Goal: Obtain resource: Download file/media

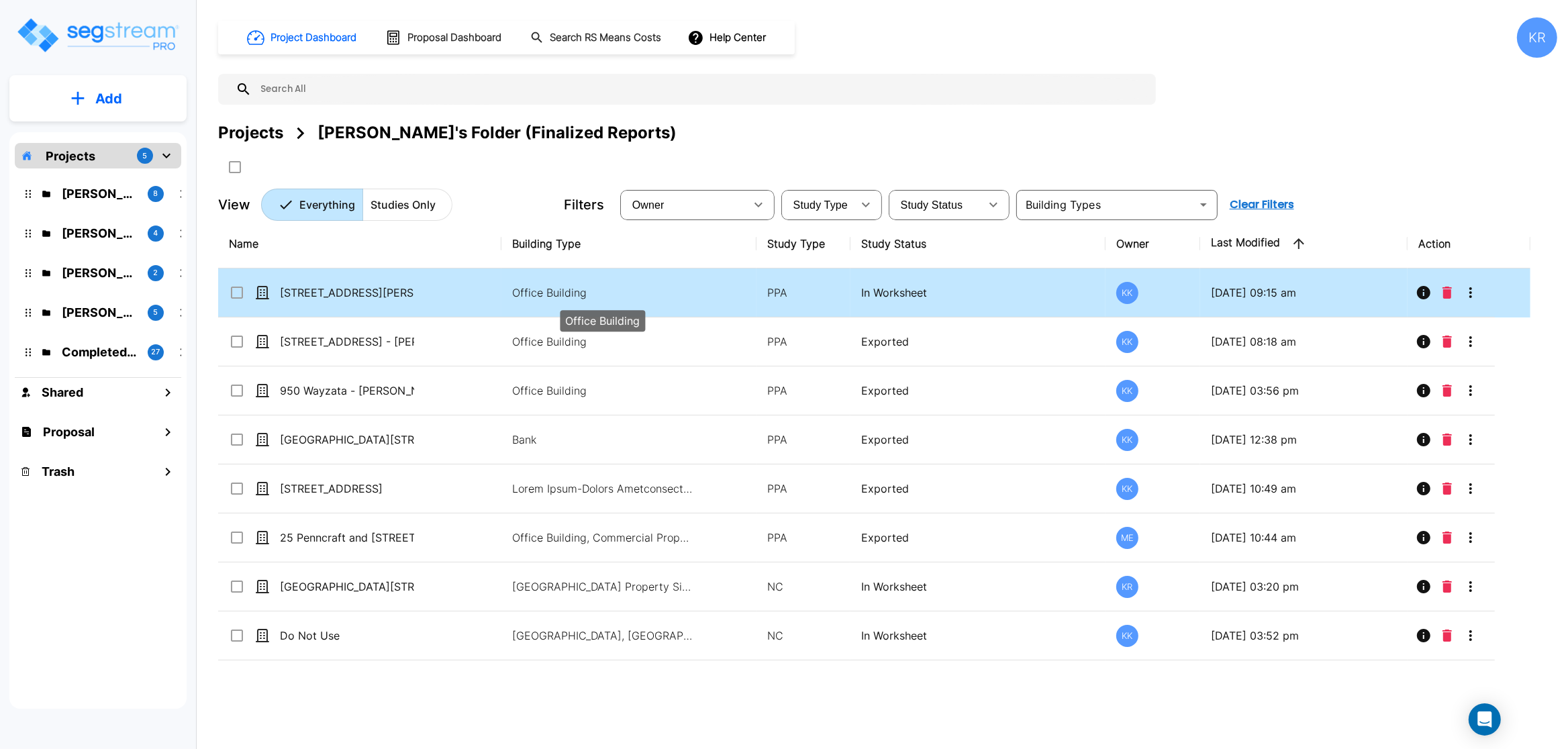
click at [541, 295] on p "Office Building" at bounding box center [603, 292] width 181 height 16
checkbox input "true"
click at [541, 295] on p "Office Building" at bounding box center [603, 292] width 181 height 16
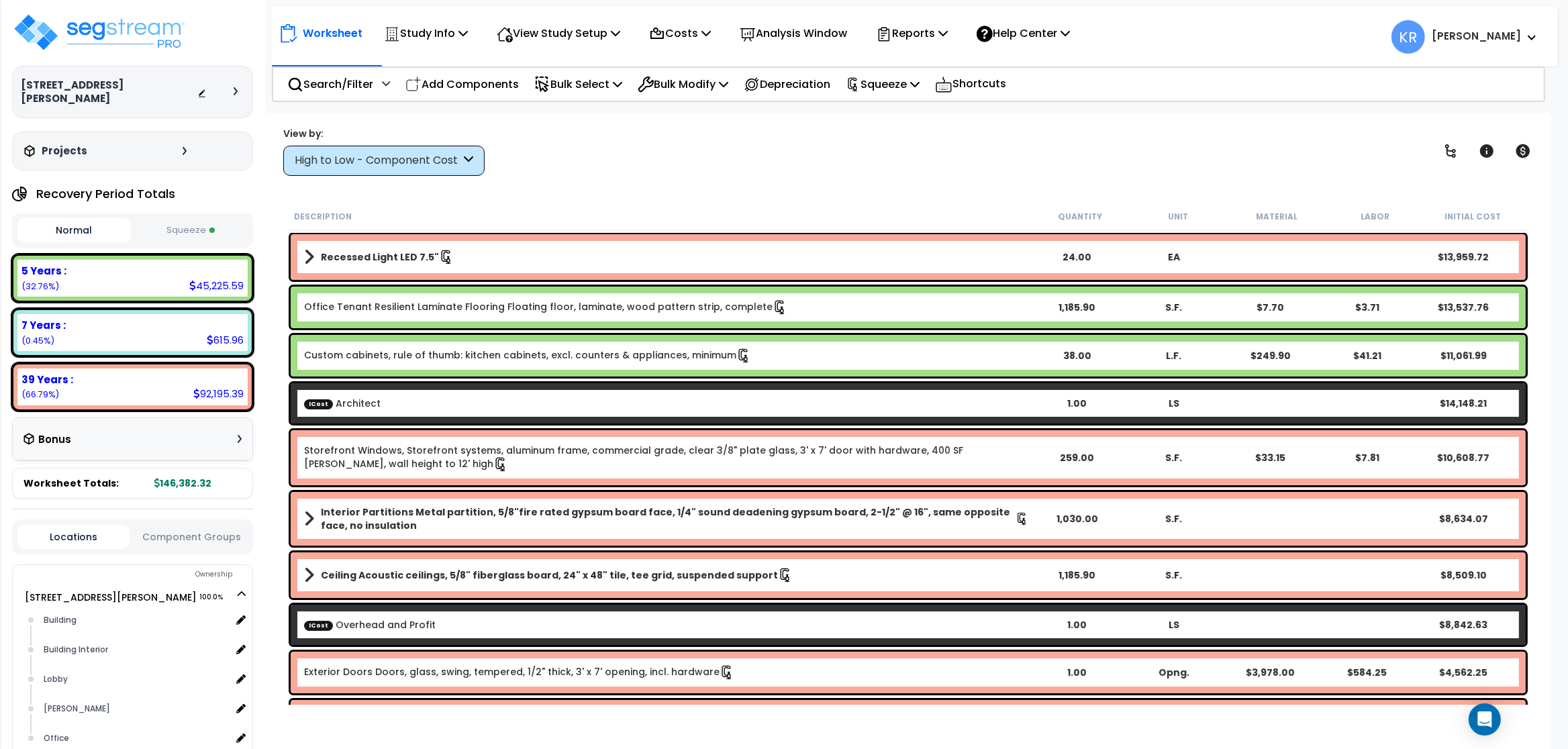
drag, startPoint x: 0, startPoint y: 0, endPoint x: 484, endPoint y: 74, distance: 489.6
click at [484, 283] on div "Office Tenant Resilient Laminate Flooring Floating floor, laminate, wood patter…" at bounding box center [909, 307] width 1242 height 49
click at [405, 168] on div "High to Low - Component Cost" at bounding box center [384, 161] width 202 height 30
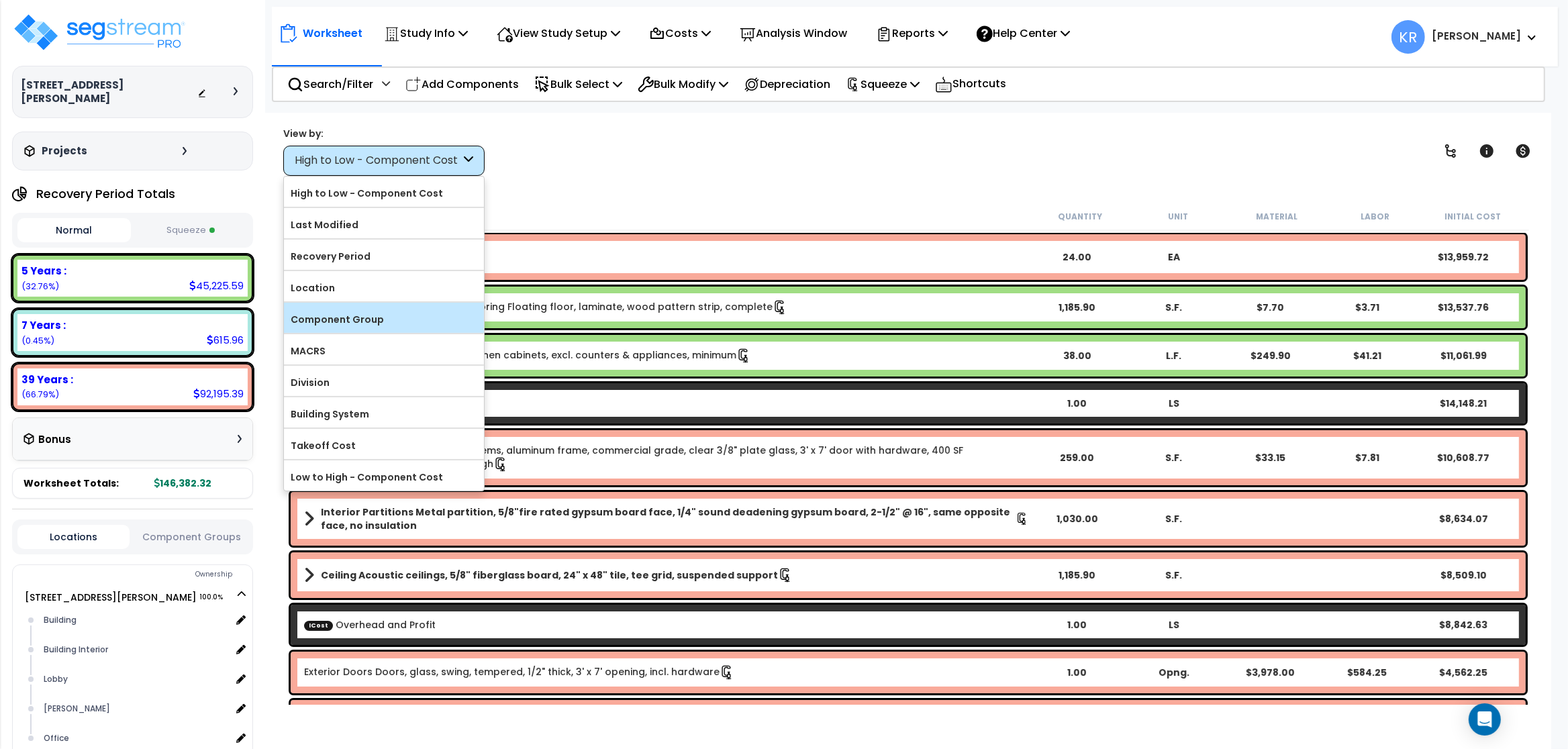
click at [388, 316] on label "Component Group" at bounding box center [384, 319] width 200 height 20
click at [0, 0] on input "Component Group" at bounding box center [0, 0] width 0 height 0
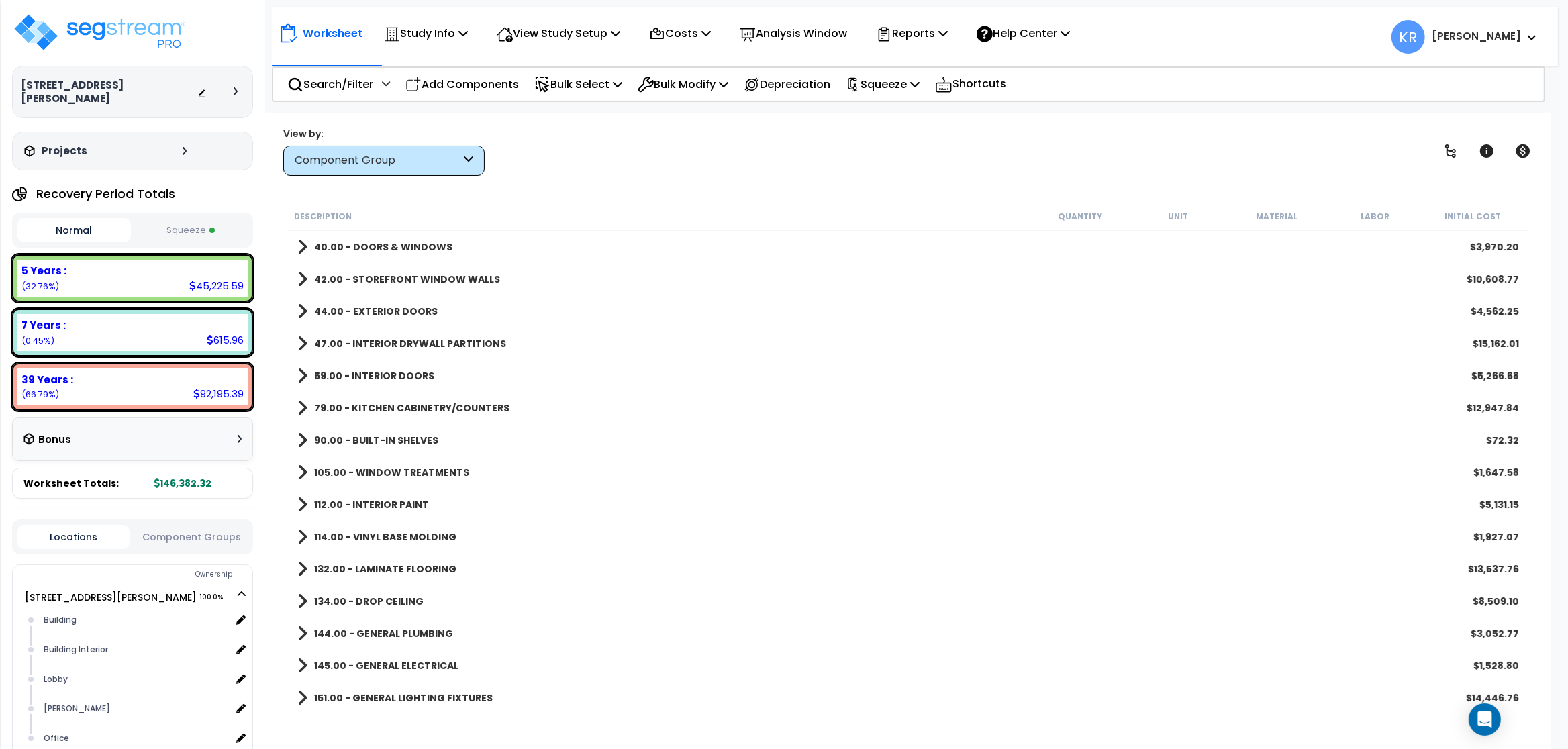
click at [202, 218] on button "Squeeze" at bounding box center [190, 230] width 114 height 23
click at [868, 446] on div "90.00 - BUILT-IN SHELVES $92.66" at bounding box center [908, 440] width 1235 height 32
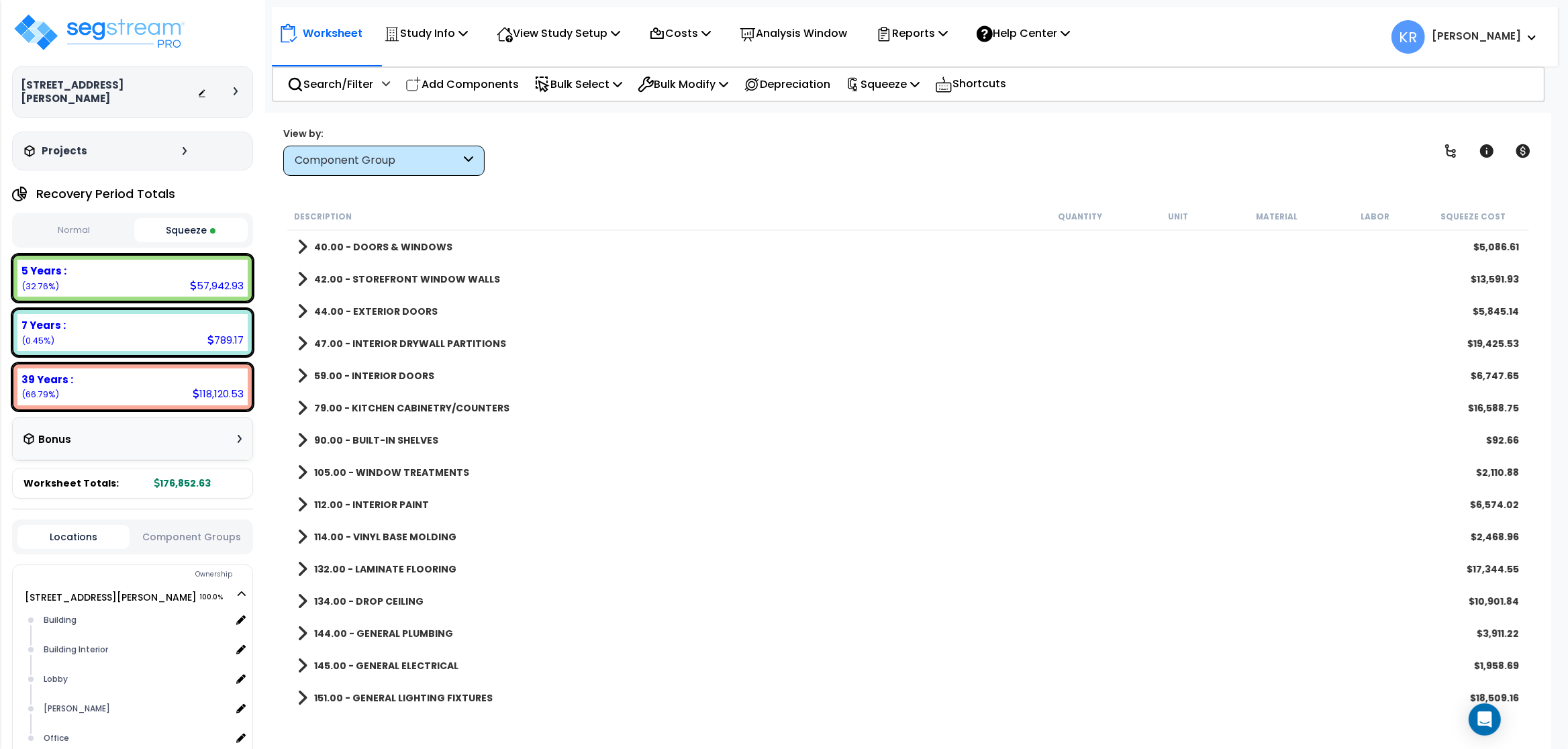
click at [868, 446] on div "90.00 - BUILT-IN SHELVES $92.66" at bounding box center [908, 440] width 1235 height 32
click at [907, 35] on p "Reports" at bounding box center [912, 33] width 72 height 18
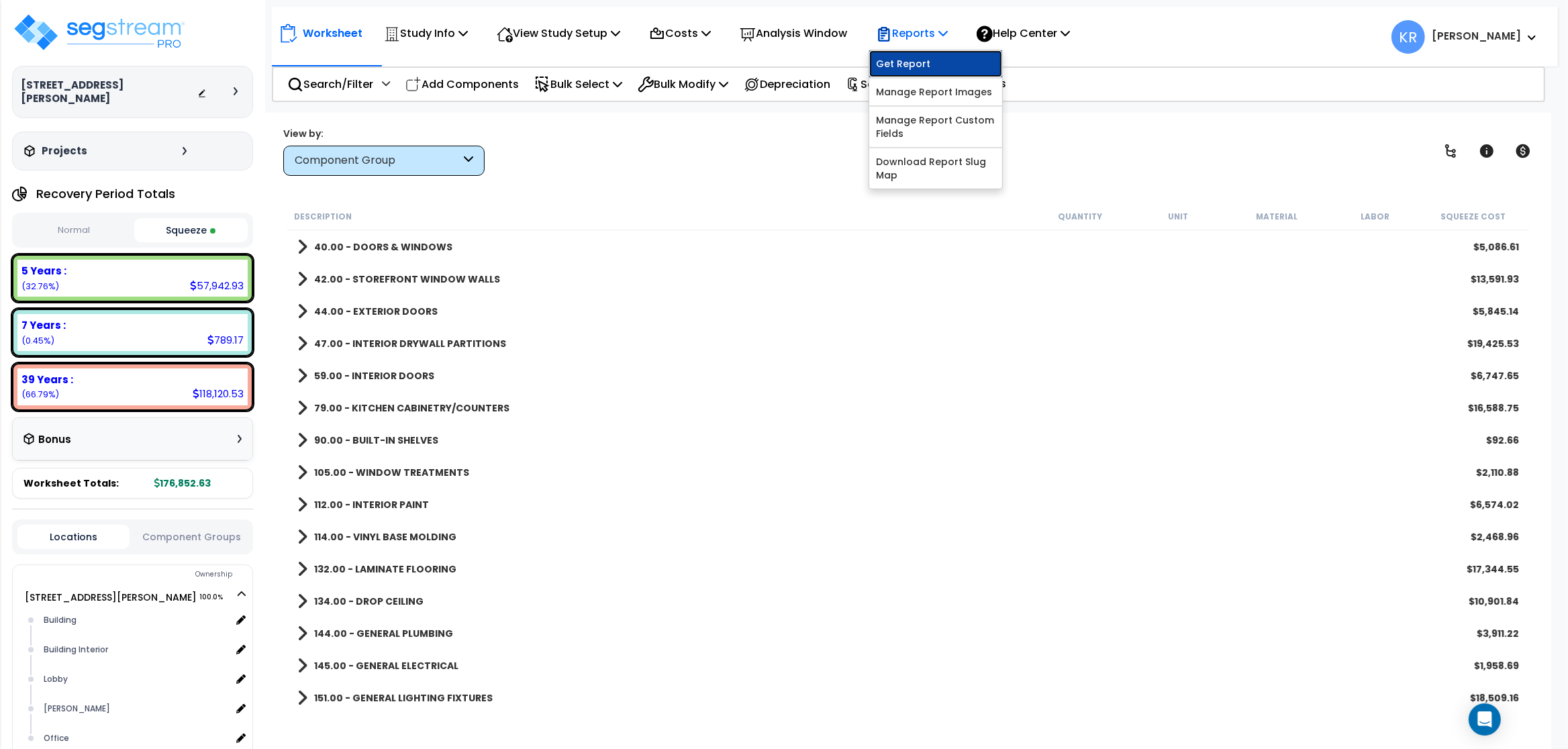
click at [909, 63] on link "Get Report" at bounding box center [936, 63] width 133 height 27
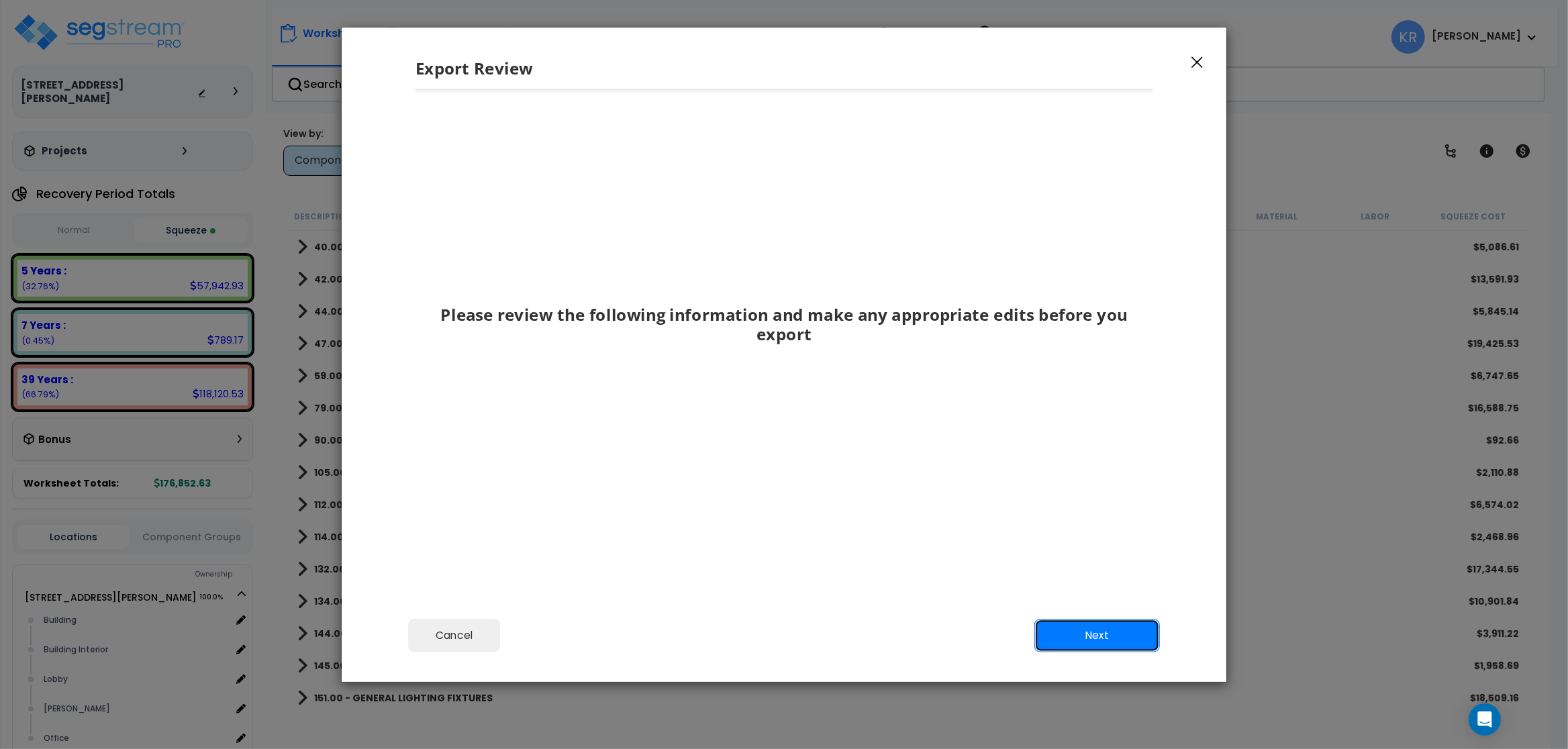
click at [1103, 638] on button "Next" at bounding box center [1097, 636] width 125 height 34
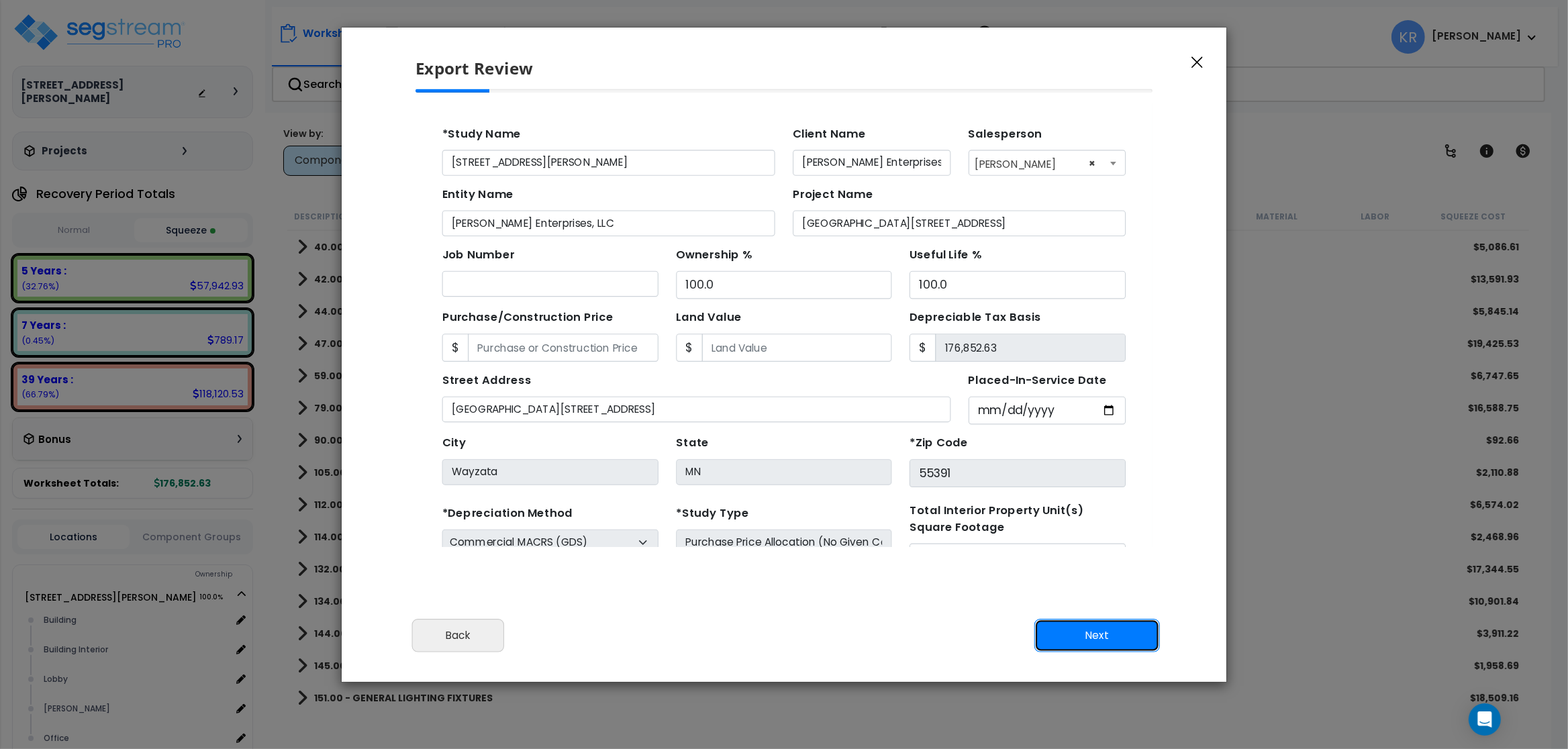
click at [1103, 638] on button "Next" at bounding box center [1097, 636] width 125 height 34
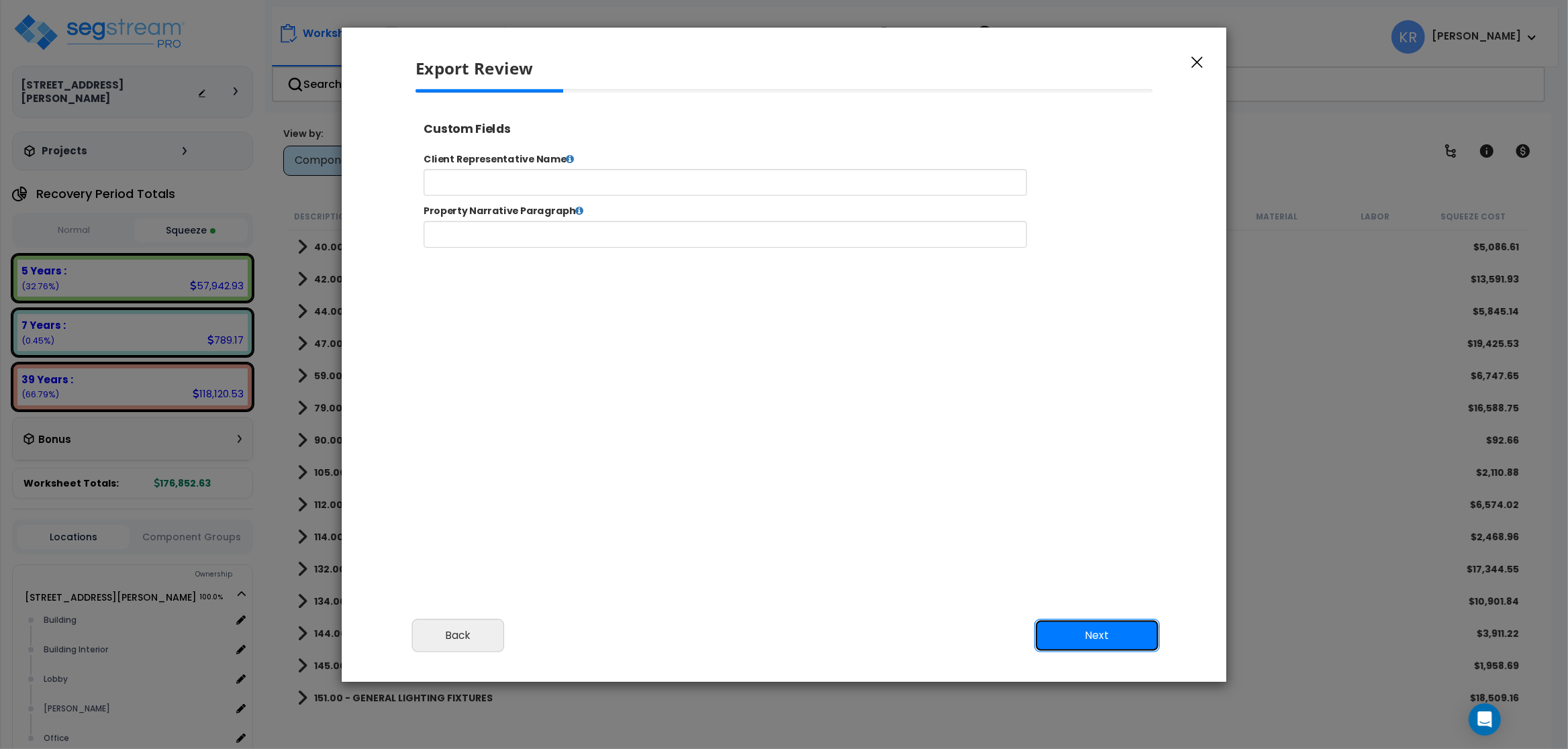
click at [1103, 638] on button "Next" at bounding box center [1097, 636] width 125 height 34
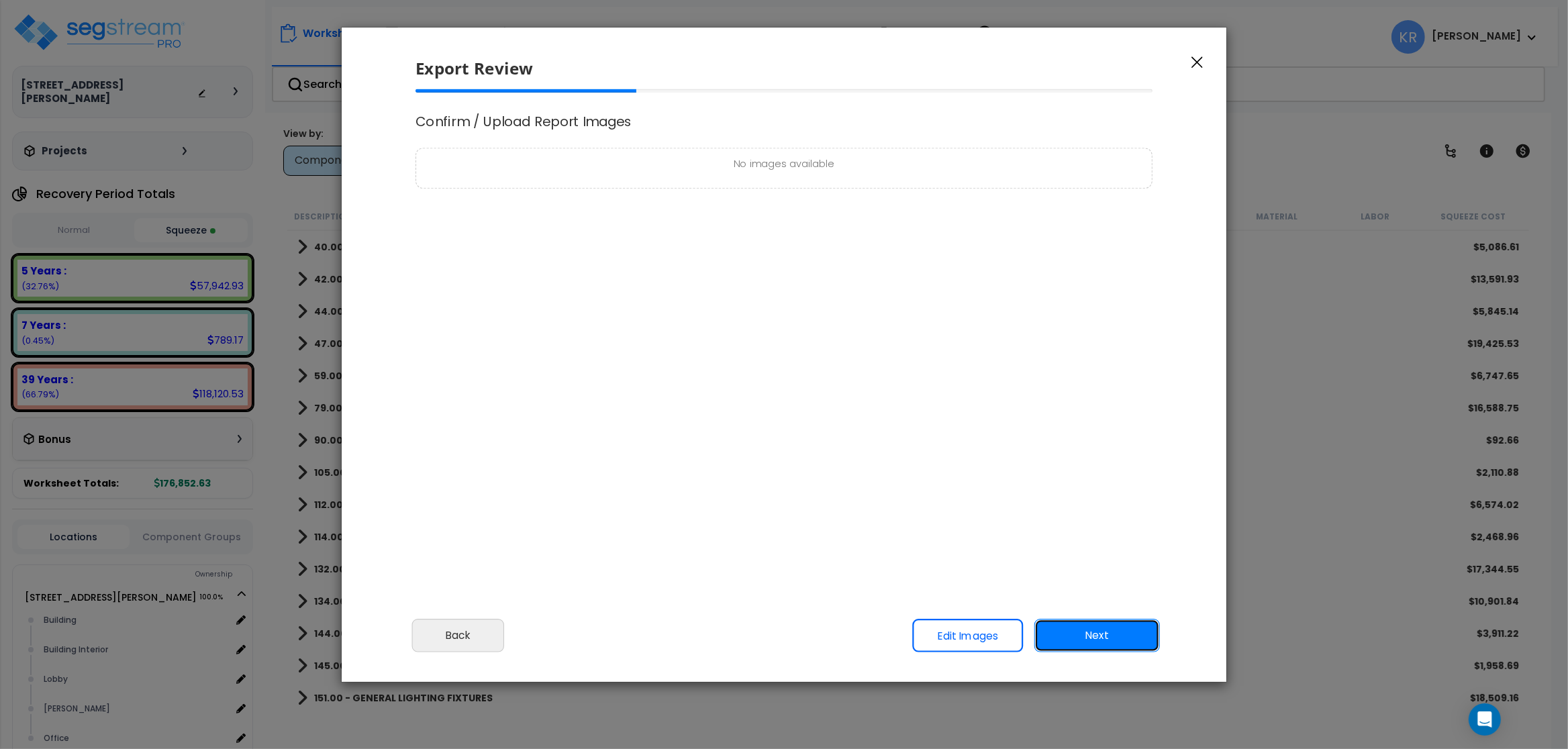
click at [1103, 638] on button "Next" at bounding box center [1097, 636] width 125 height 34
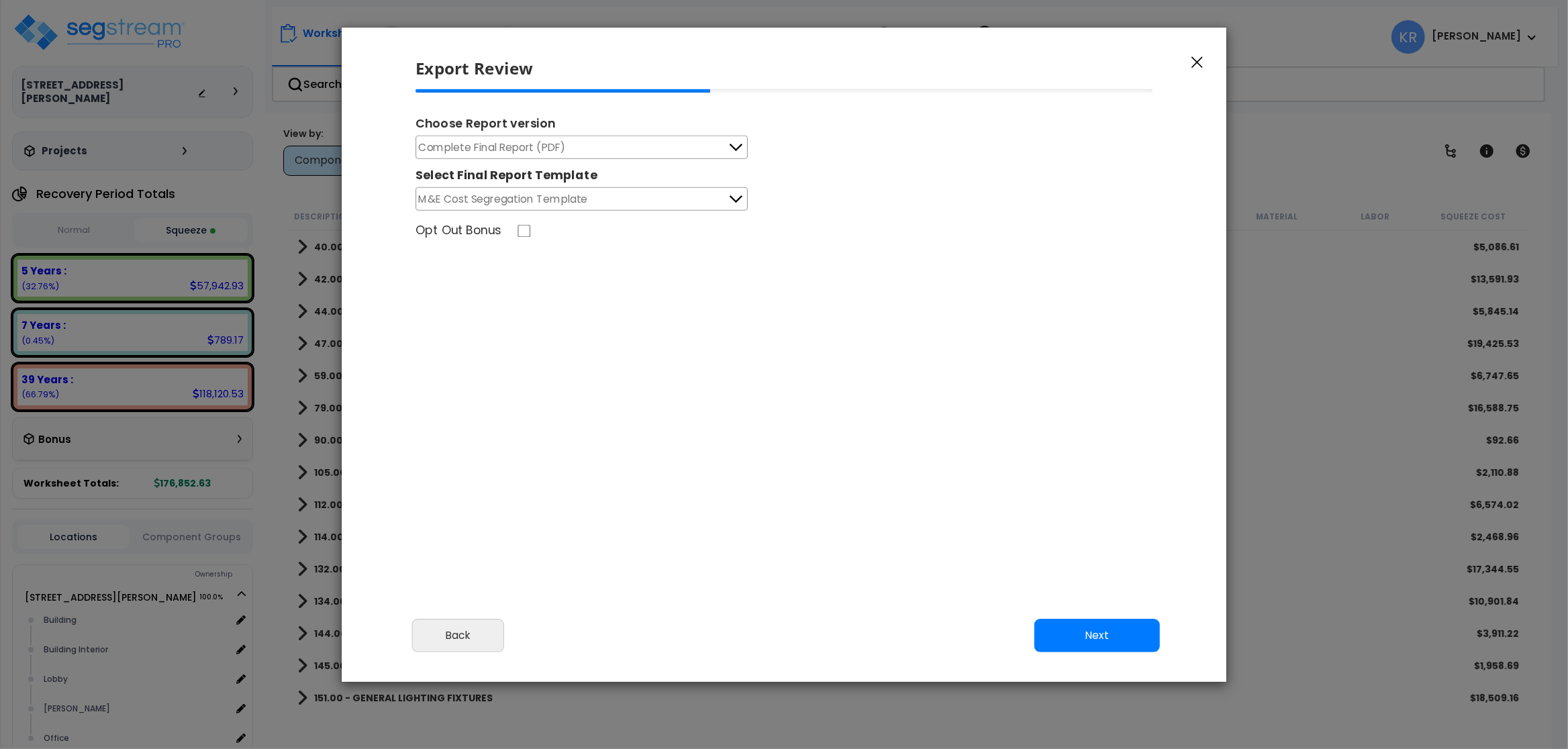
click at [640, 147] on button "Complete Final Report (PDF)" at bounding box center [581, 147] width 332 height 23
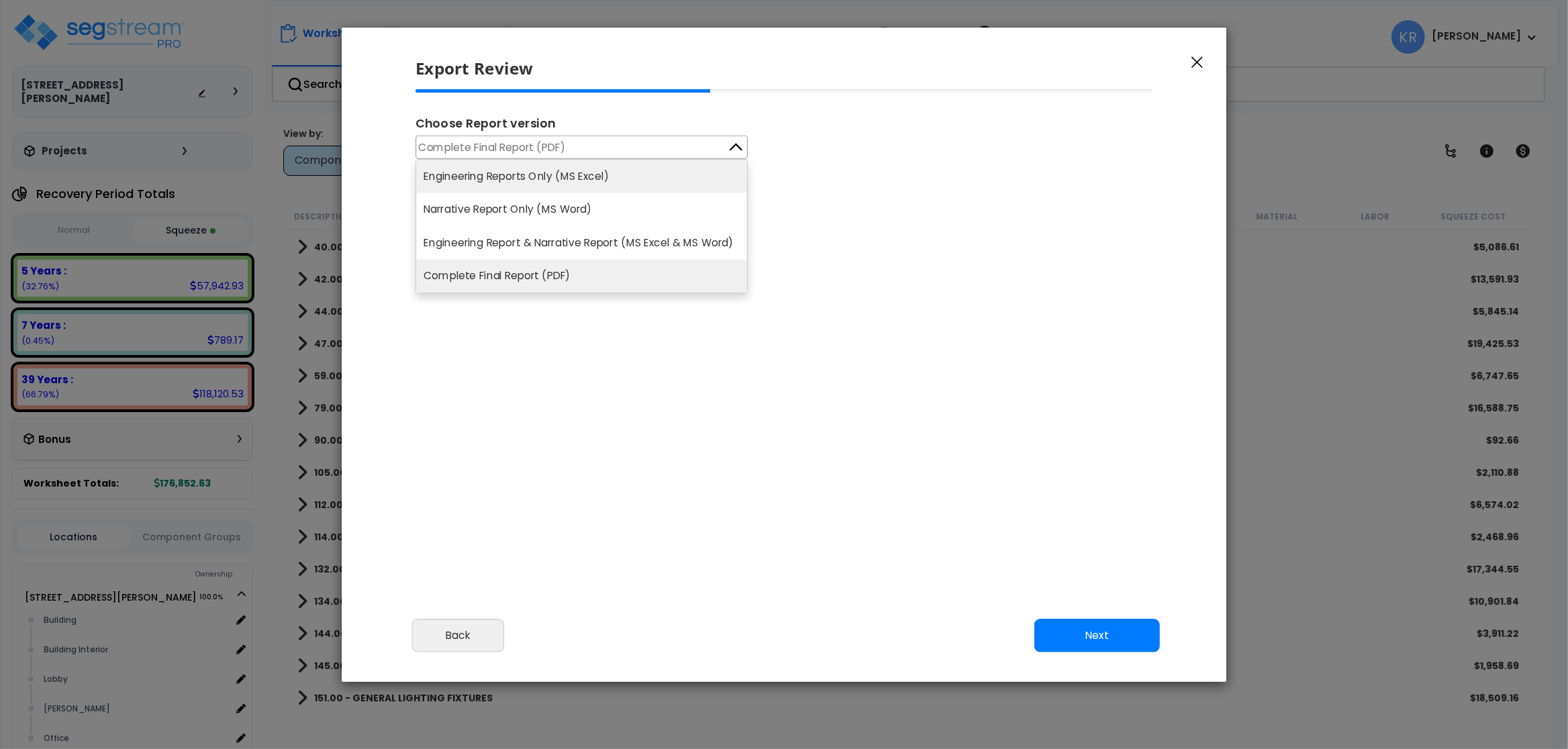
click at [637, 177] on li "Engineering Reports Only (MS Excel)" at bounding box center [581, 176] width 331 height 33
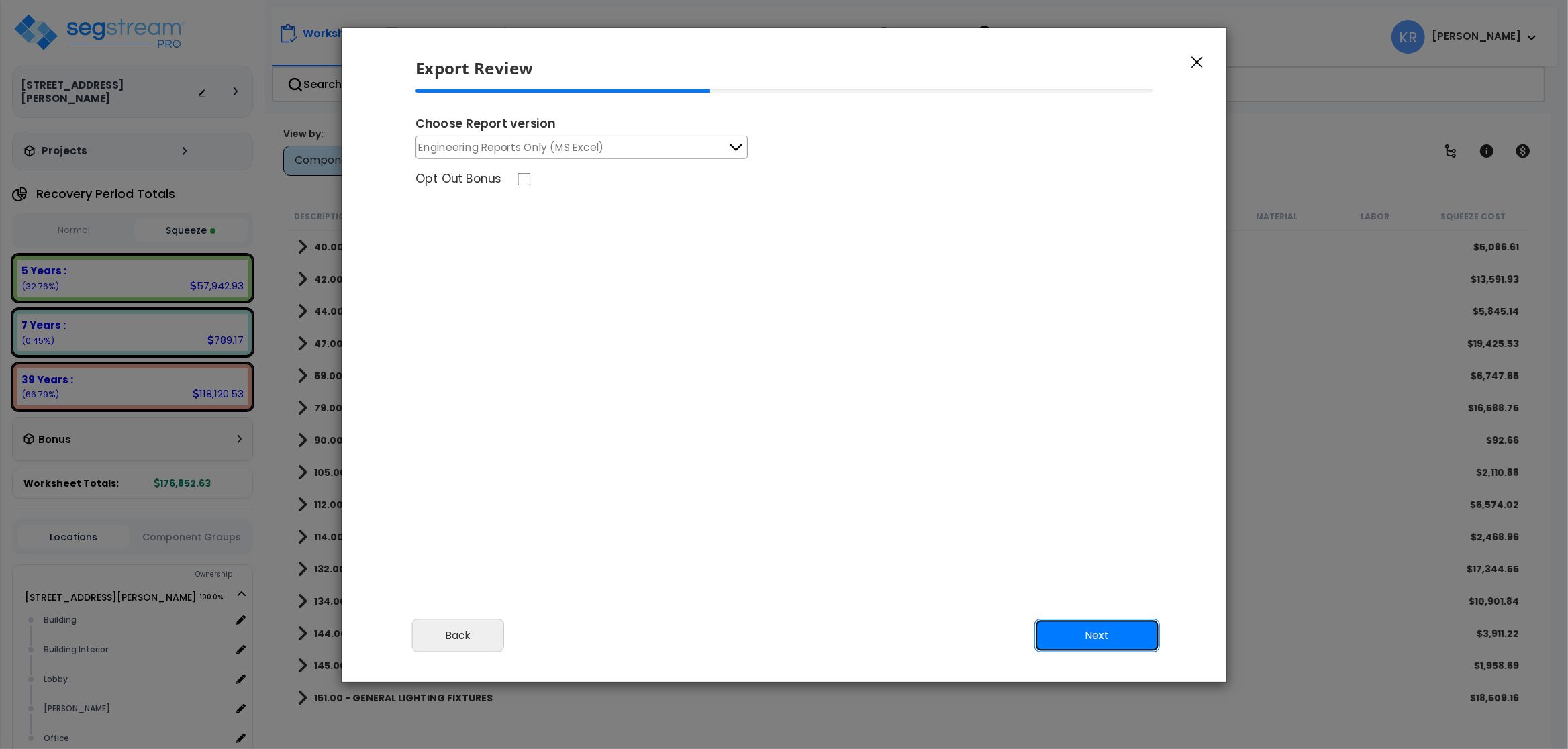
click at [1098, 633] on button "Next" at bounding box center [1097, 636] width 125 height 34
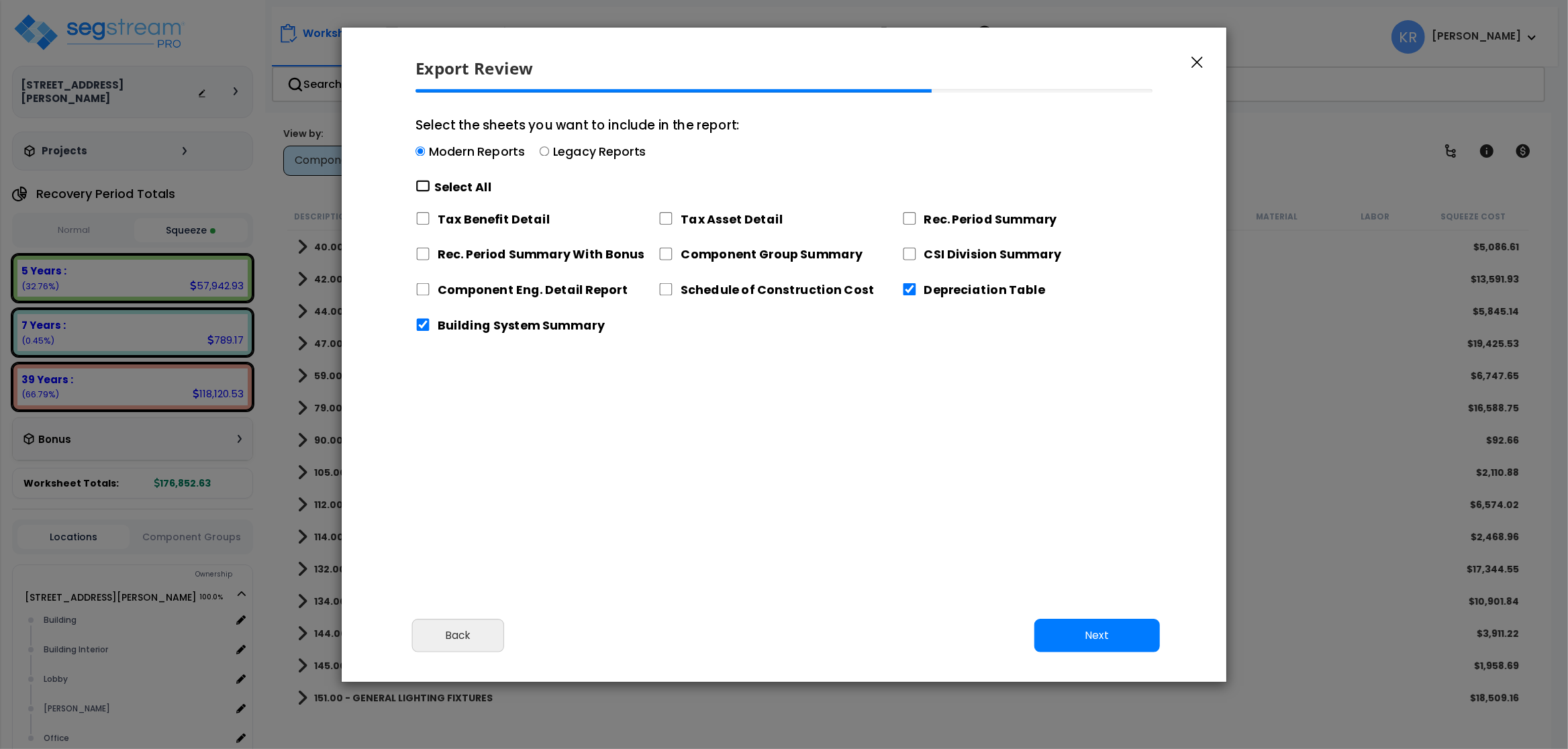
click at [424, 185] on input "Select the sheets you want to include in the report: Modern Reports Legacy Repo…" at bounding box center [422, 186] width 15 height 13
checkbox input "true"
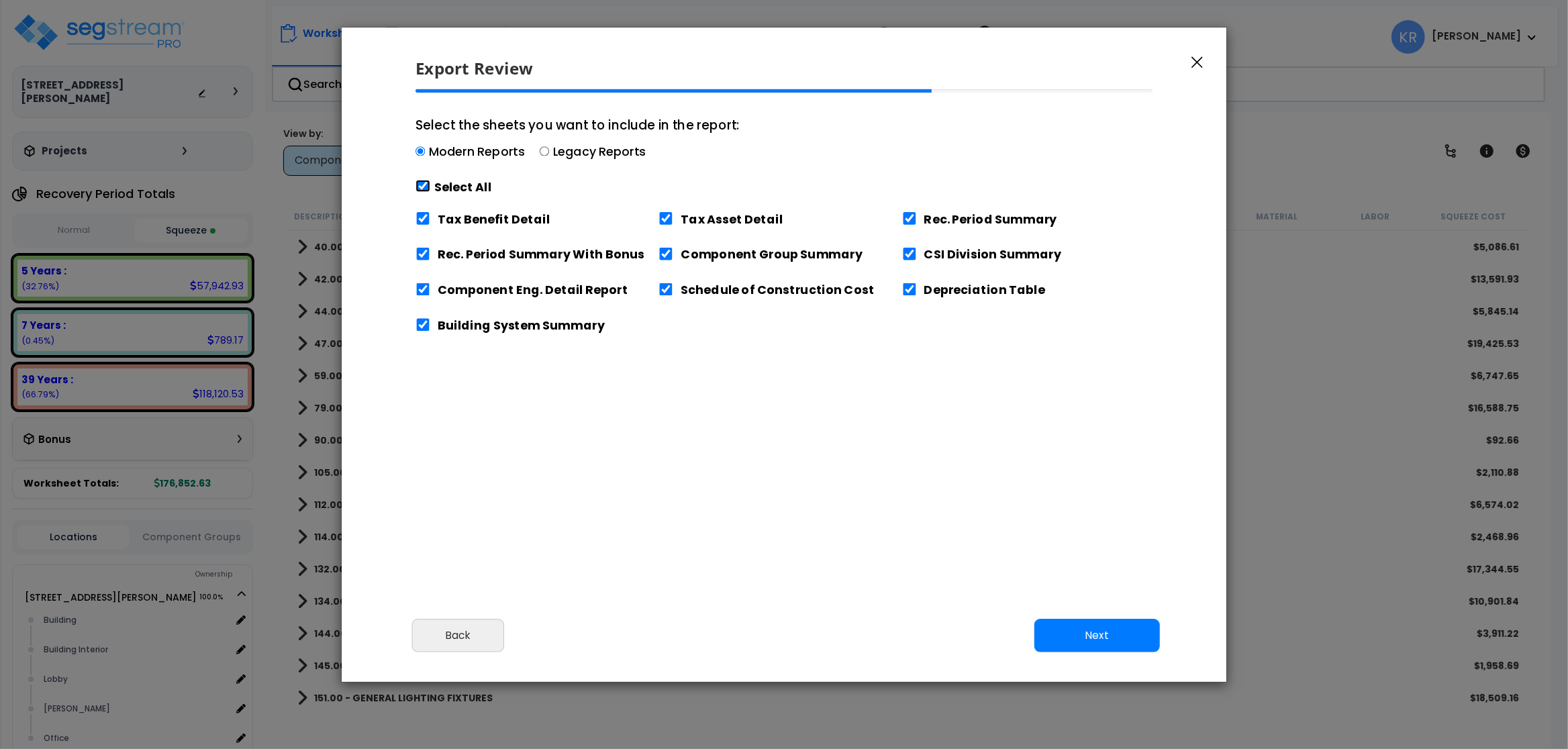
checkbox input "true"
click at [667, 287] on input "Schedule of Construction Cost" at bounding box center [666, 290] width 15 height 13
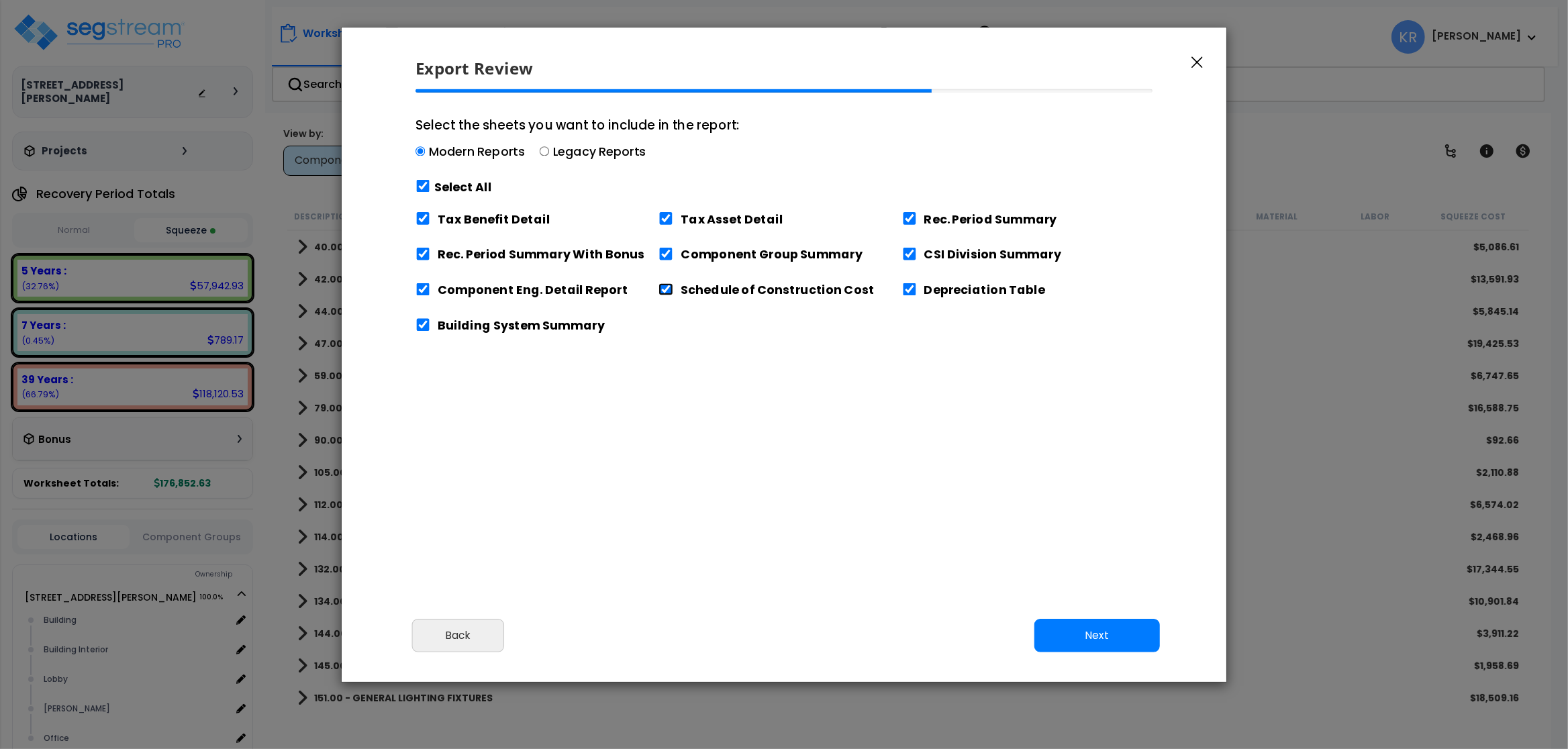
checkbox input "false"
click at [419, 216] on input "Tax Benefit Detail" at bounding box center [422, 218] width 15 height 13
checkbox input "false"
click at [1097, 633] on button "Next" at bounding box center [1097, 636] width 125 height 34
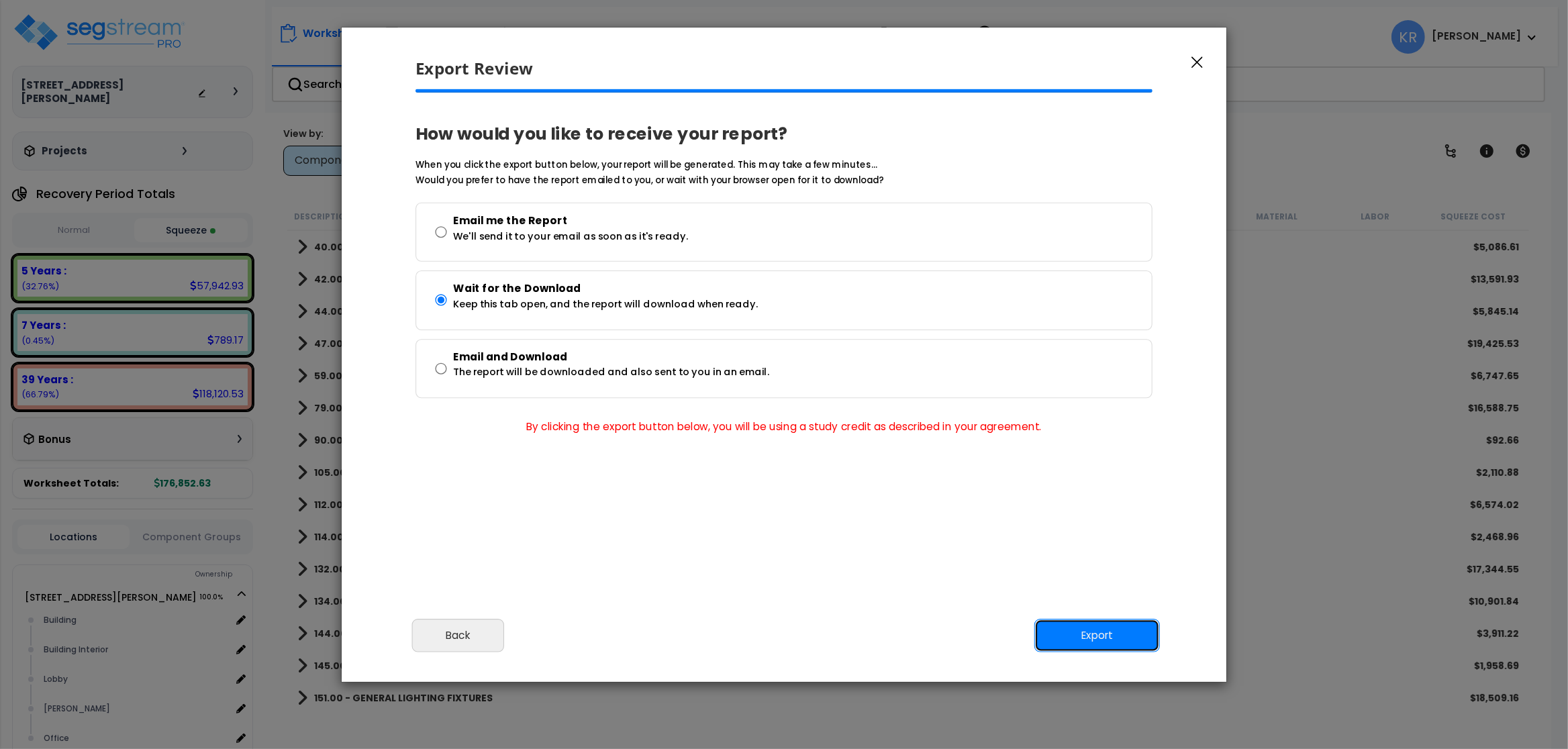
click at [1097, 633] on button "Export" at bounding box center [1097, 636] width 125 height 34
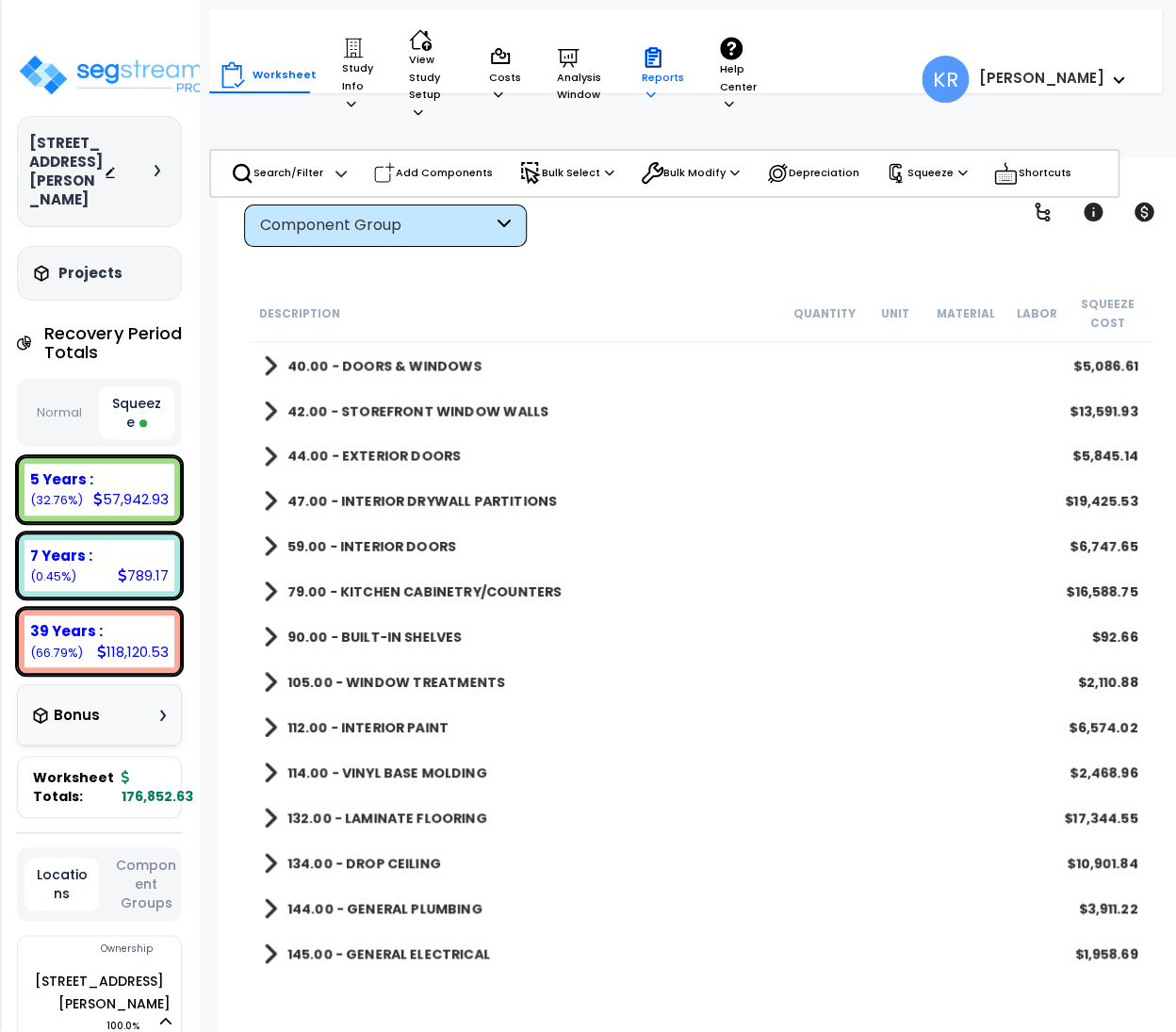
click at [645, 69] on p "Reports" at bounding box center [662, 75] width 43 height 57
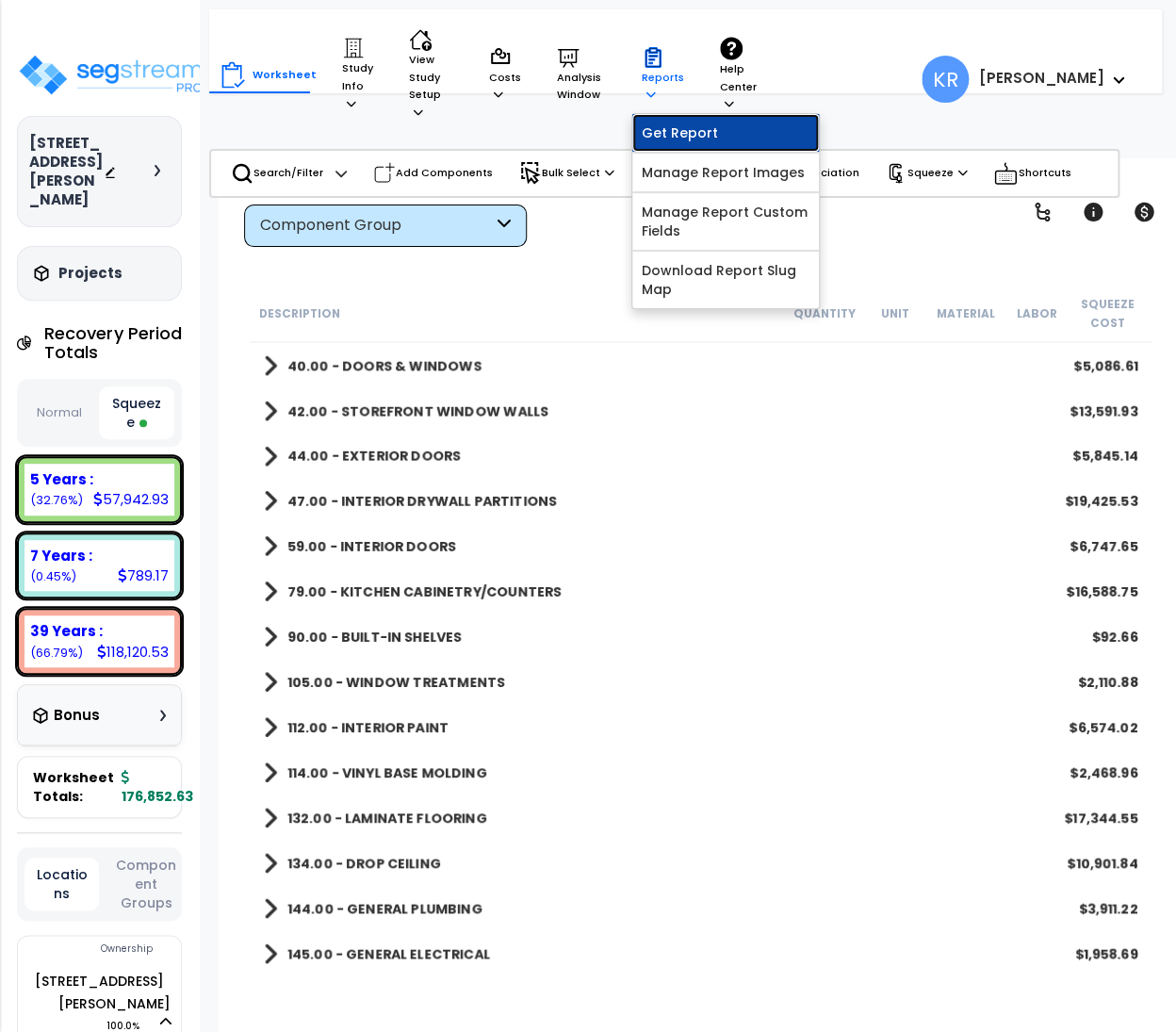
click at [669, 116] on link "Get Report" at bounding box center [726, 133] width 187 height 38
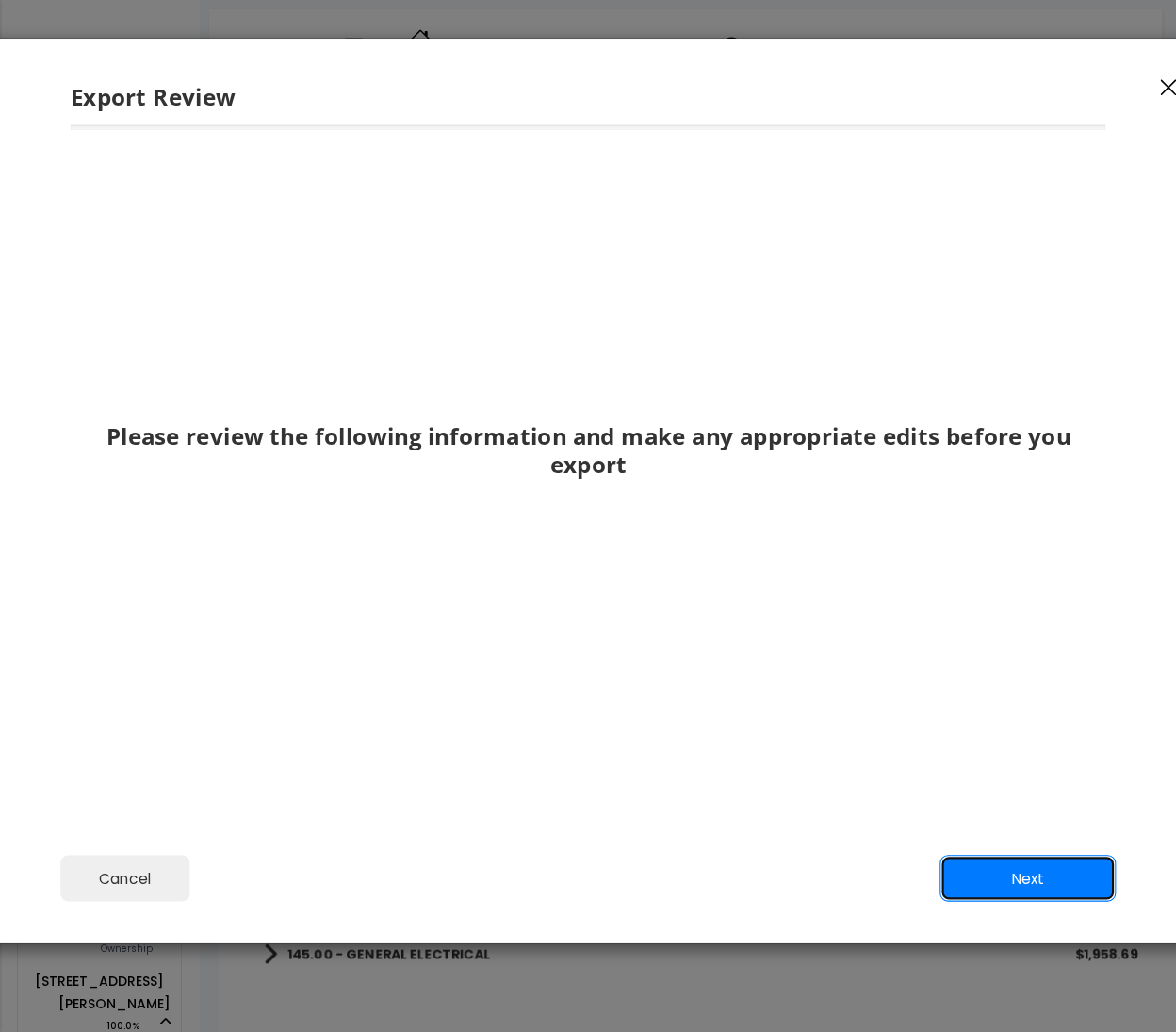
click at [1051, 878] on button "Next" at bounding box center [1028, 879] width 176 height 47
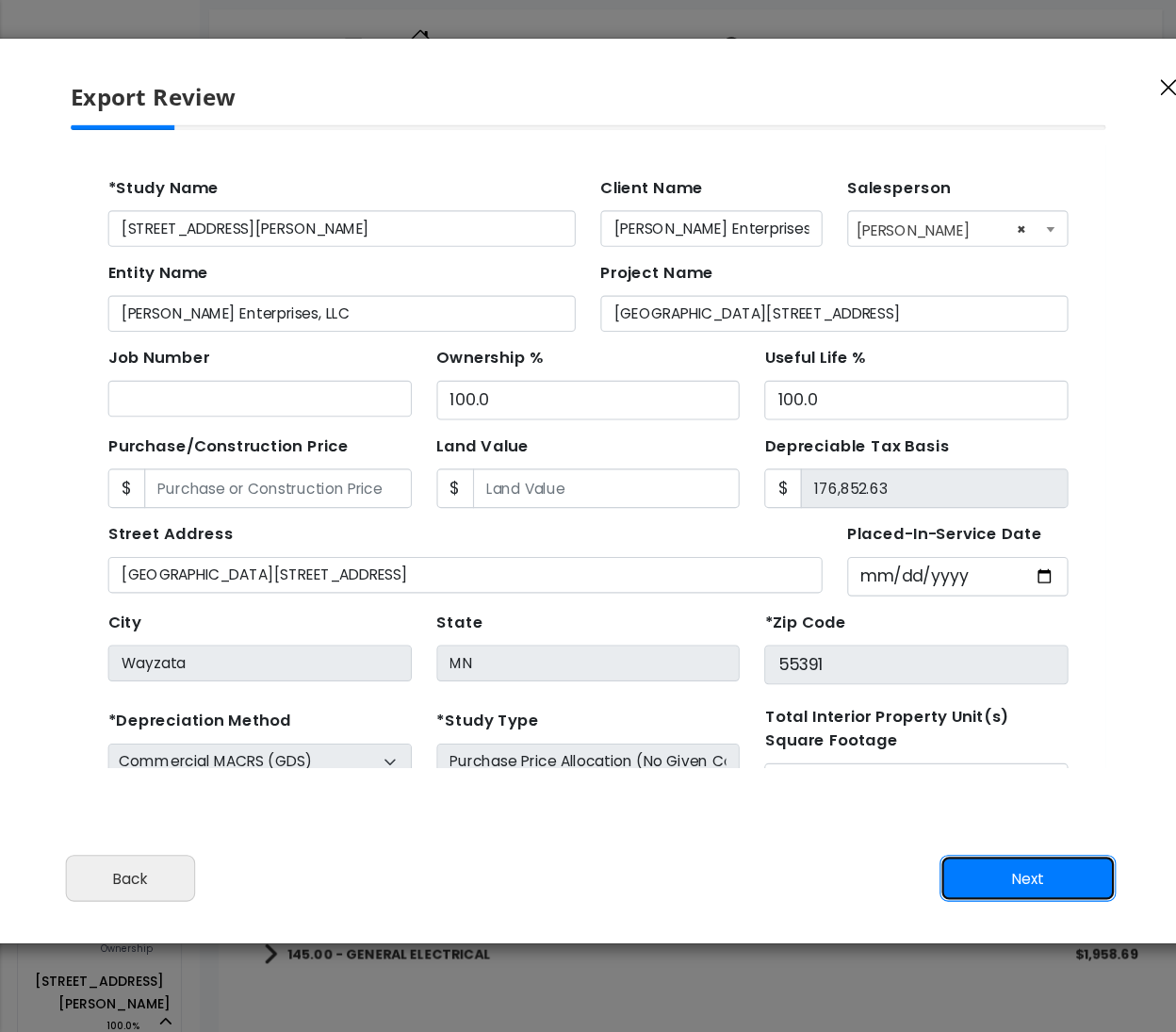
click at [1051, 878] on button "Next" at bounding box center [1028, 879] width 176 height 47
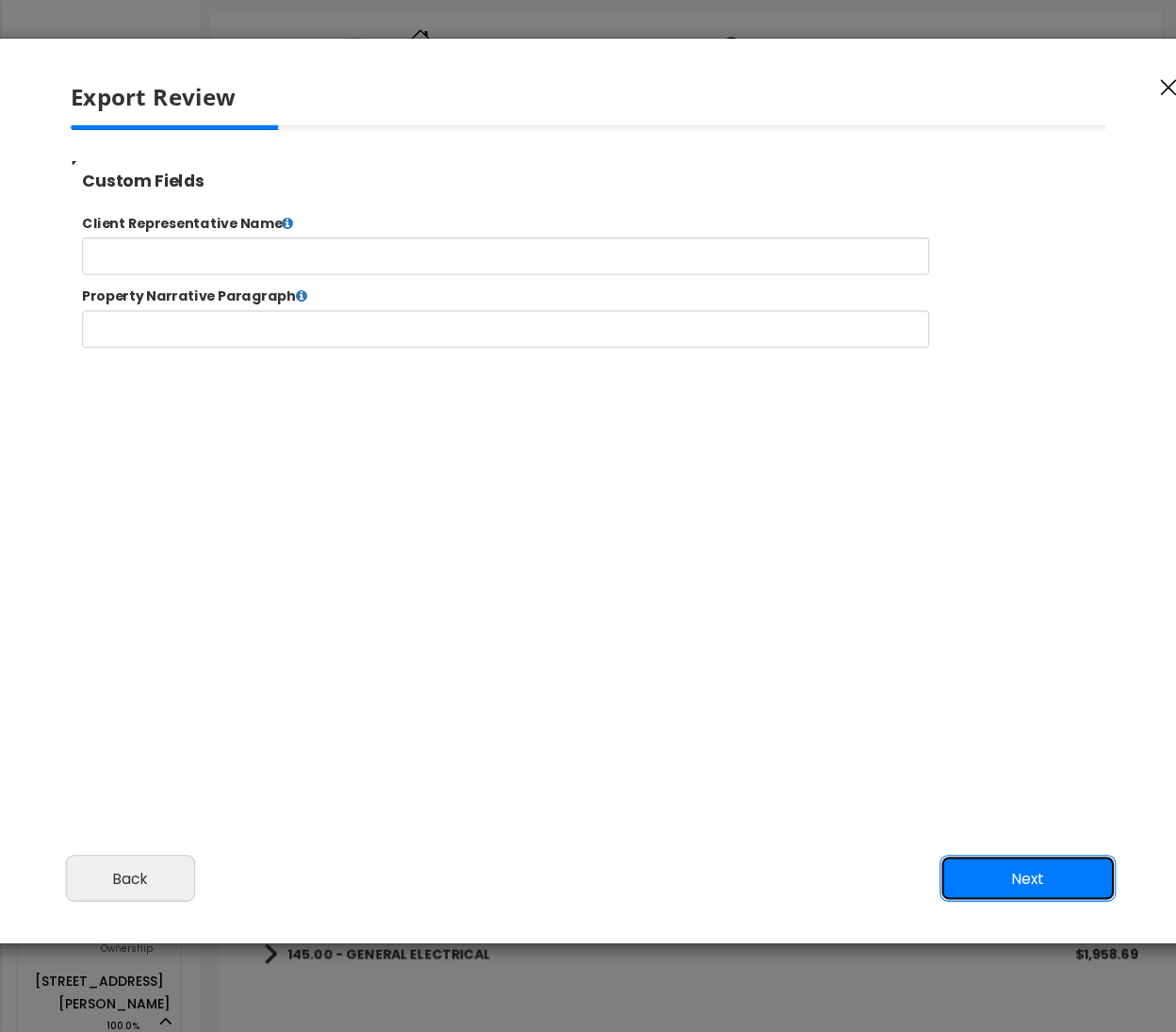
click at [1051, 878] on button "Next" at bounding box center [1028, 879] width 176 height 47
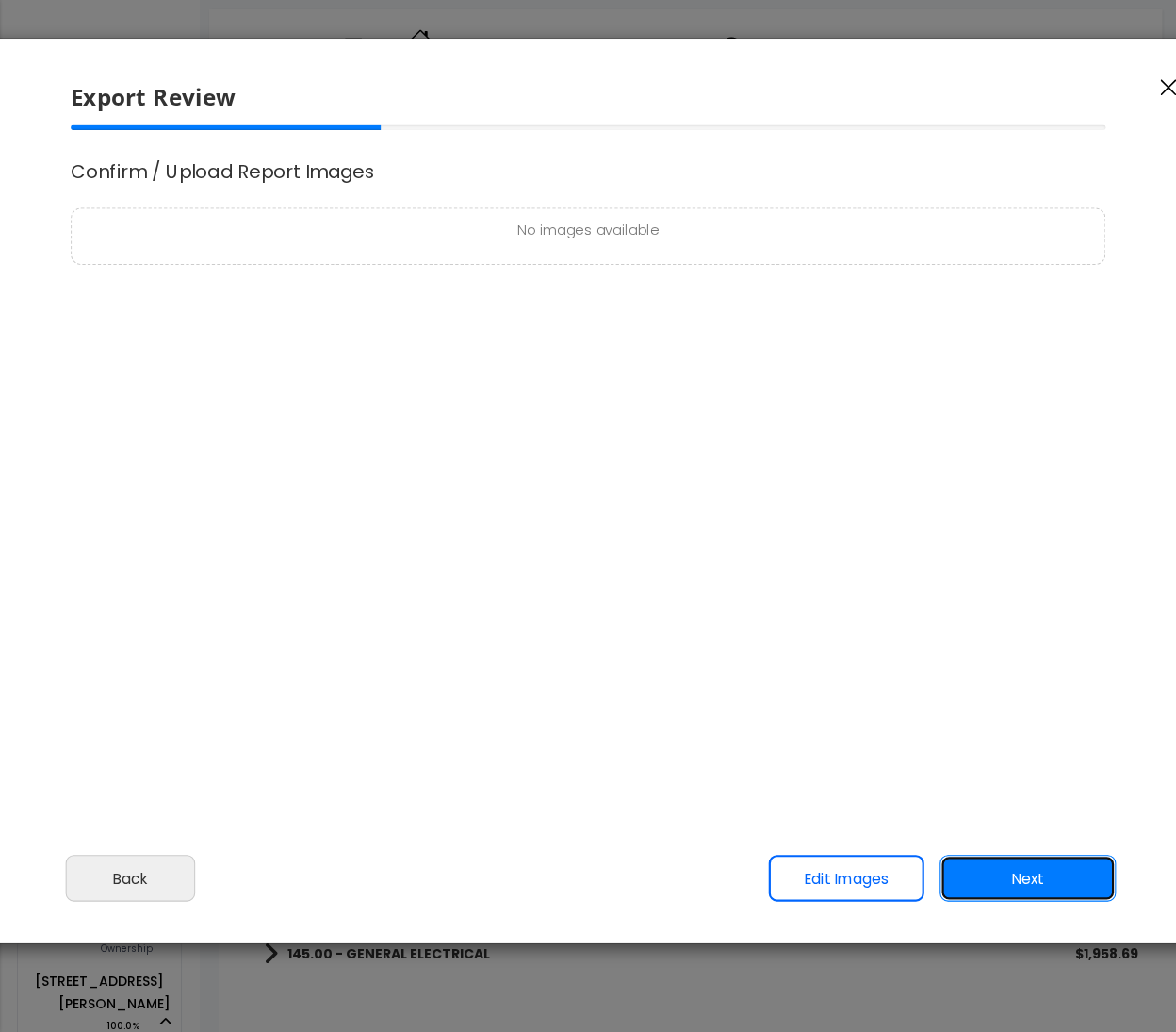
click at [1042, 878] on button "Next" at bounding box center [1028, 879] width 176 height 47
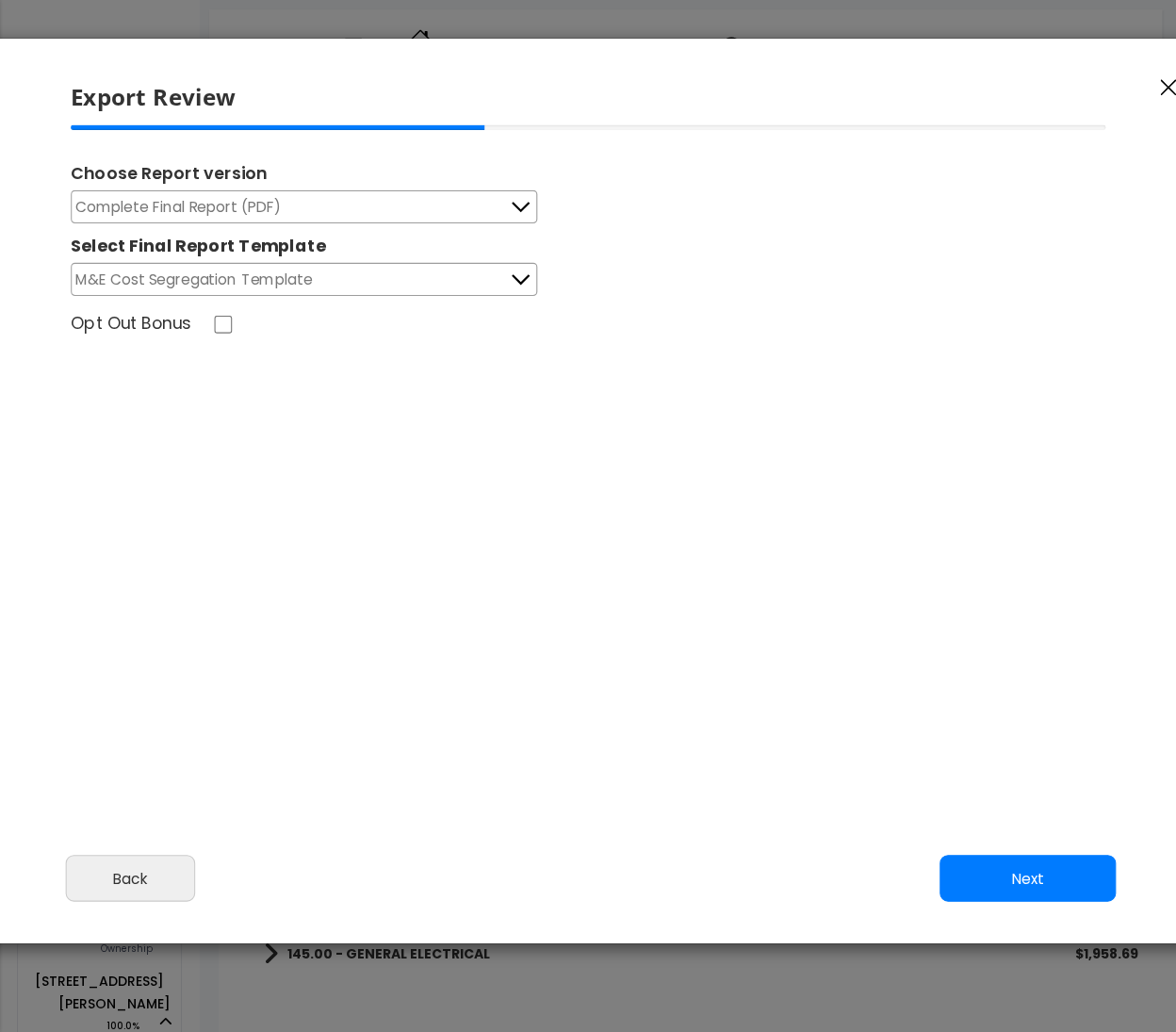
click at [283, 194] on button "Complete Final Report (PDF)" at bounding box center [303, 206] width 466 height 33
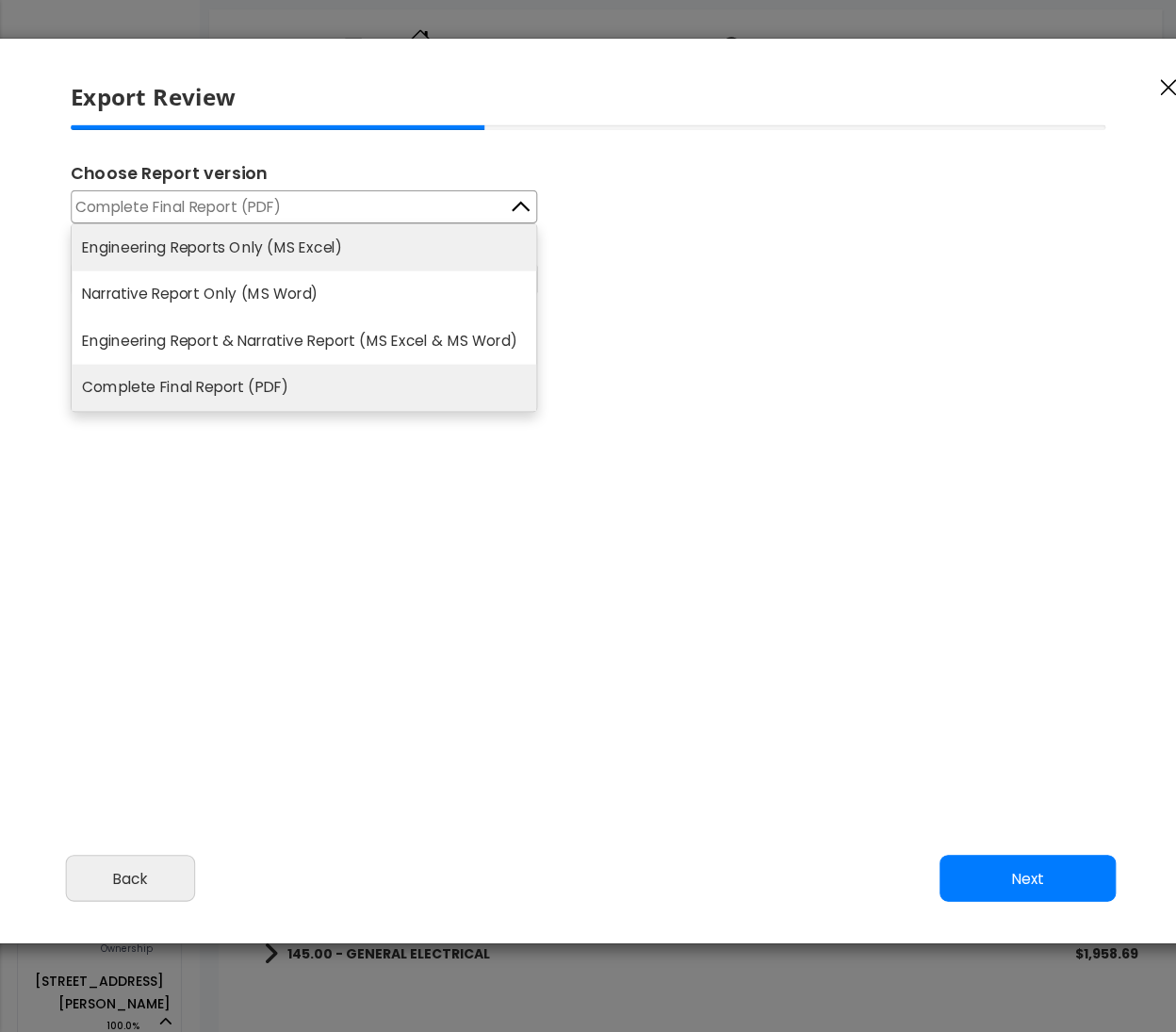
click at [297, 241] on li "Engineering Reports Only (MS Excel)" at bounding box center [303, 247] width 464 height 47
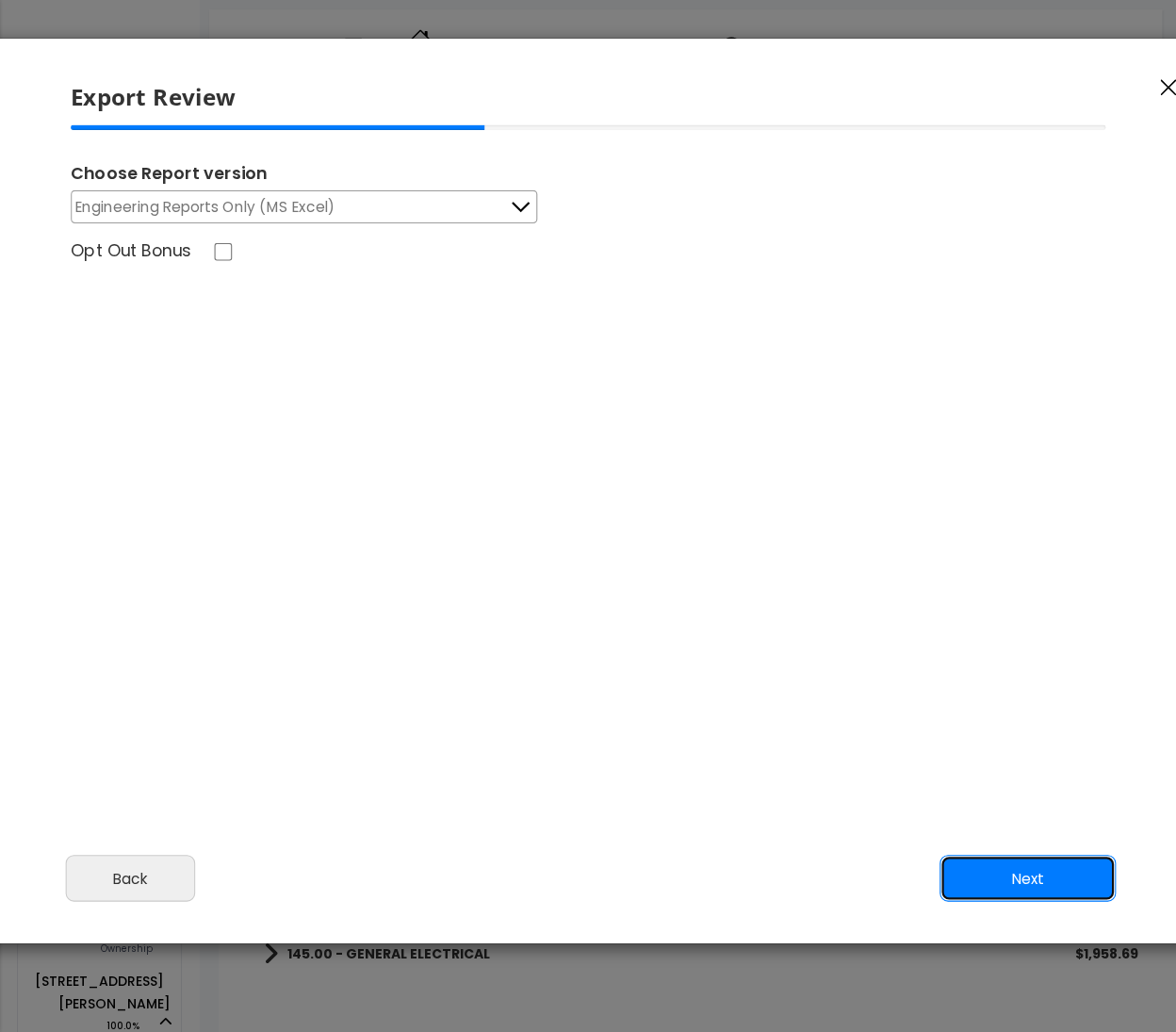
click at [1046, 887] on button "Next" at bounding box center [1028, 879] width 176 height 47
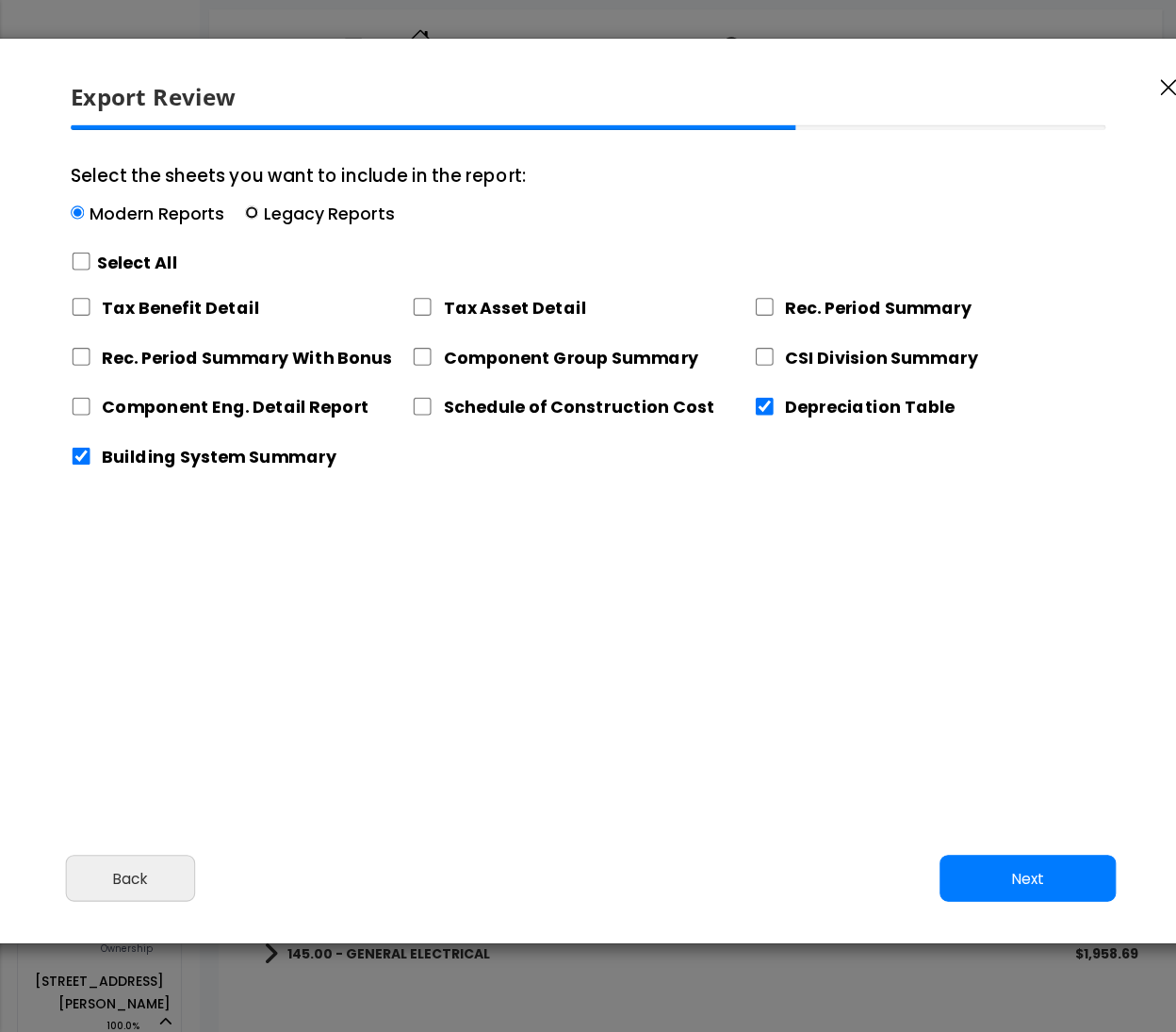
click at [252, 212] on input "Select the sheets you want to include in the report: Modern Reports Legacy Repo…" at bounding box center [251, 213] width 13 height 13
radio input "true"
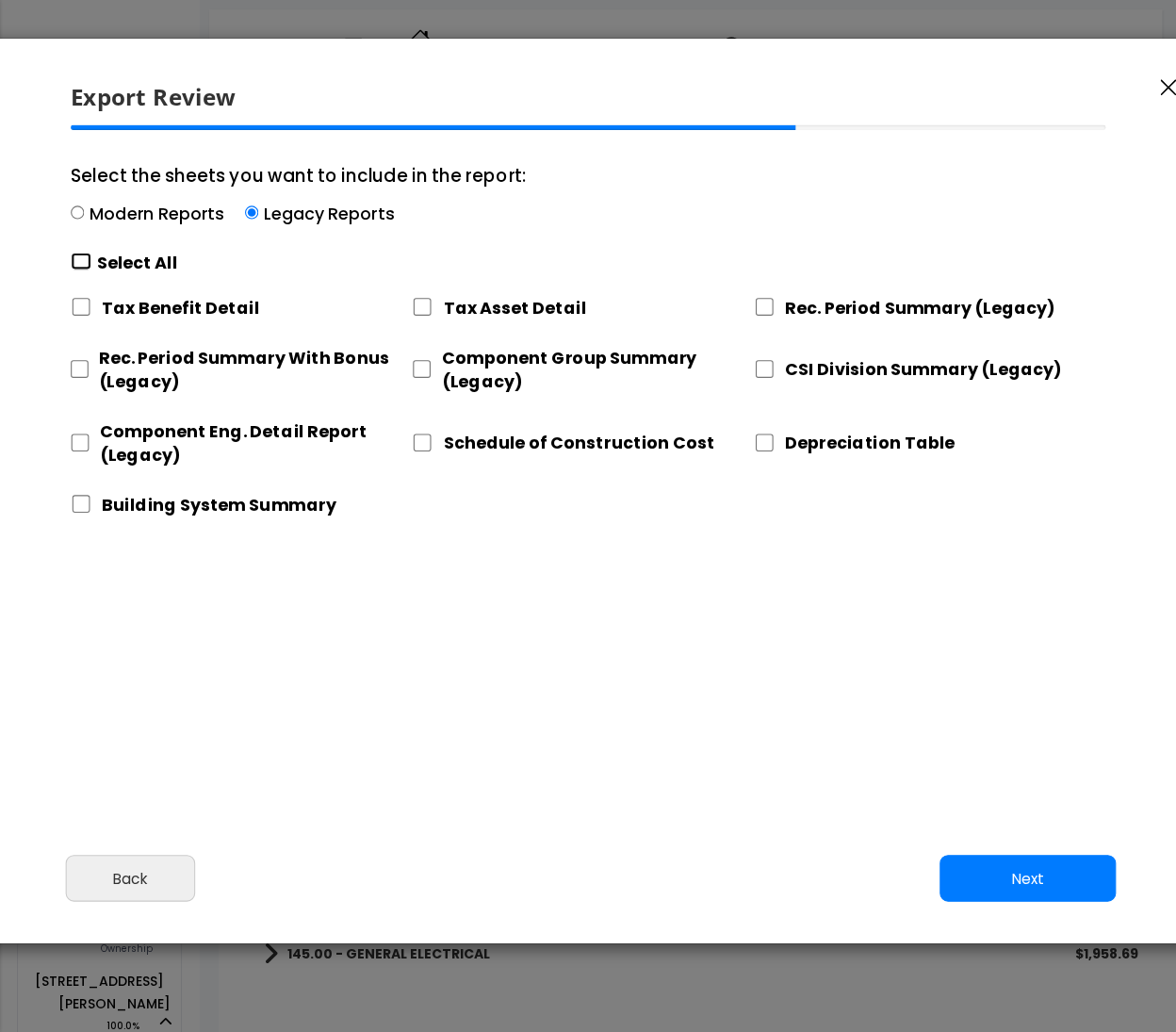
click at [83, 260] on input "Select the sheets you want to include in the report: Modern Reports Legacy Repo…" at bounding box center [80, 261] width 21 height 18
checkbox input "true"
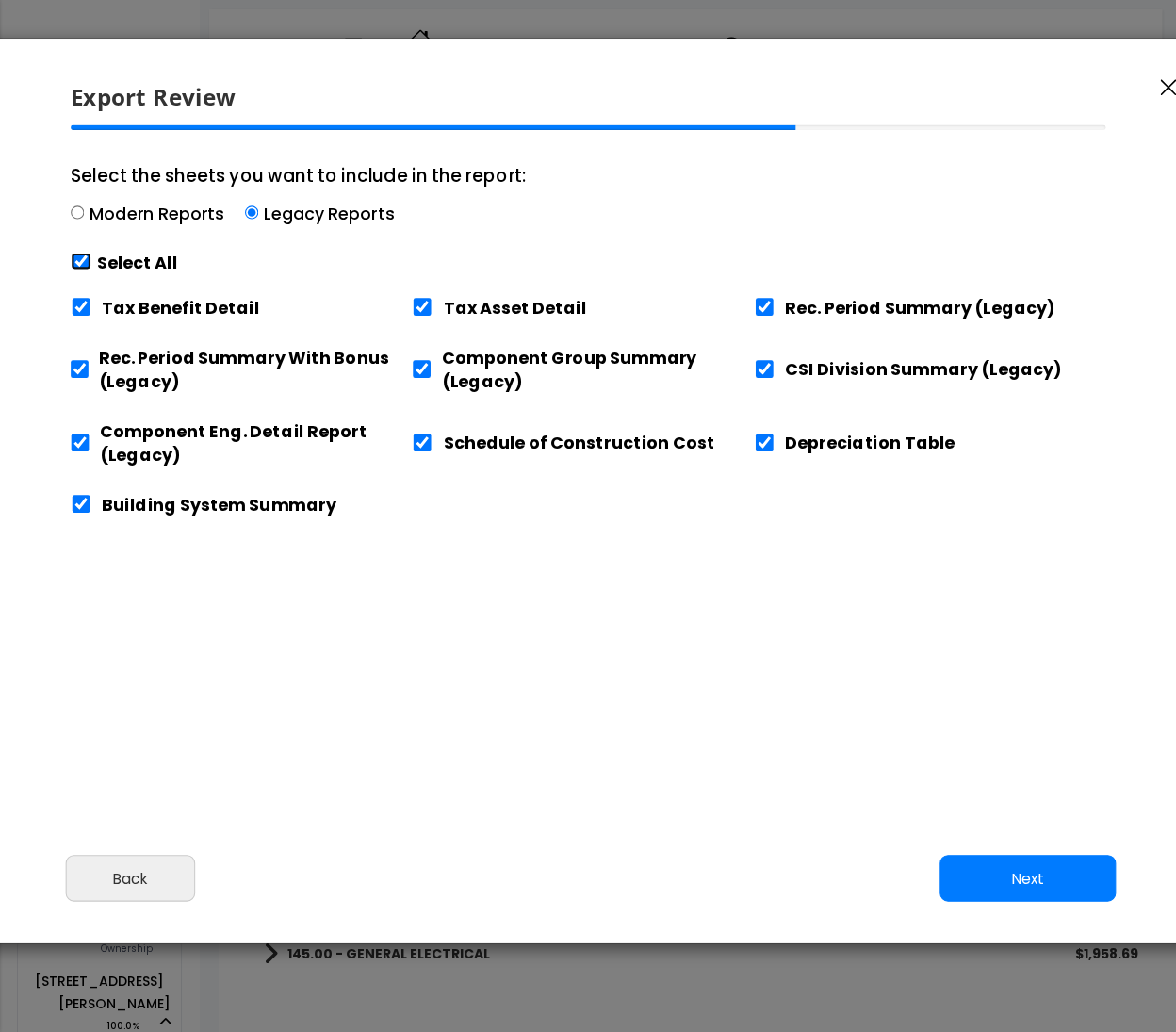
checkbox input "true"
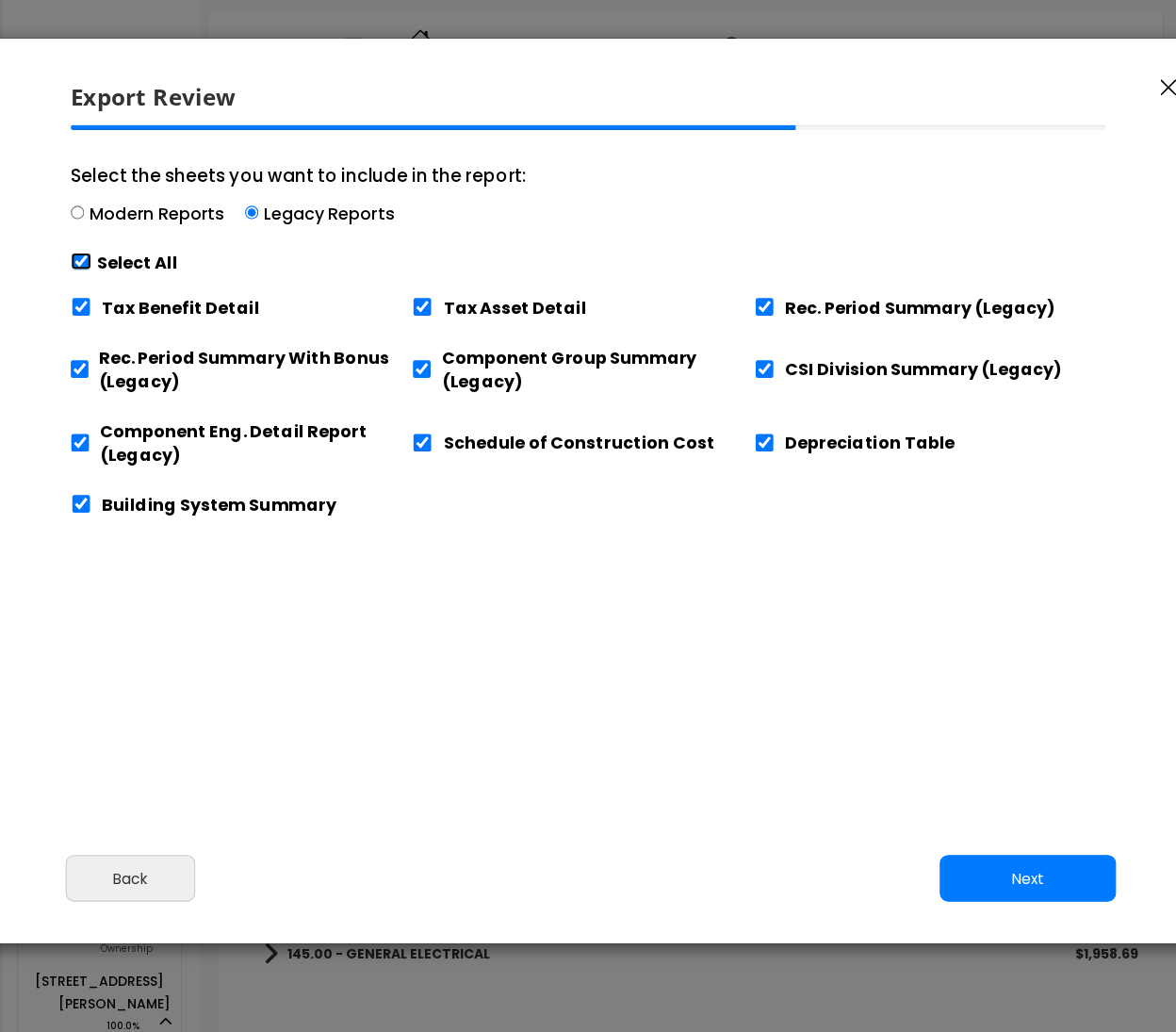
checkbox input "true"
click at [89, 309] on input "Tax Benefit Detail" at bounding box center [80, 307] width 21 height 18
checkbox input "false"
click at [432, 306] on input "Tax Asset Detail" at bounding box center [422, 307] width 21 height 18
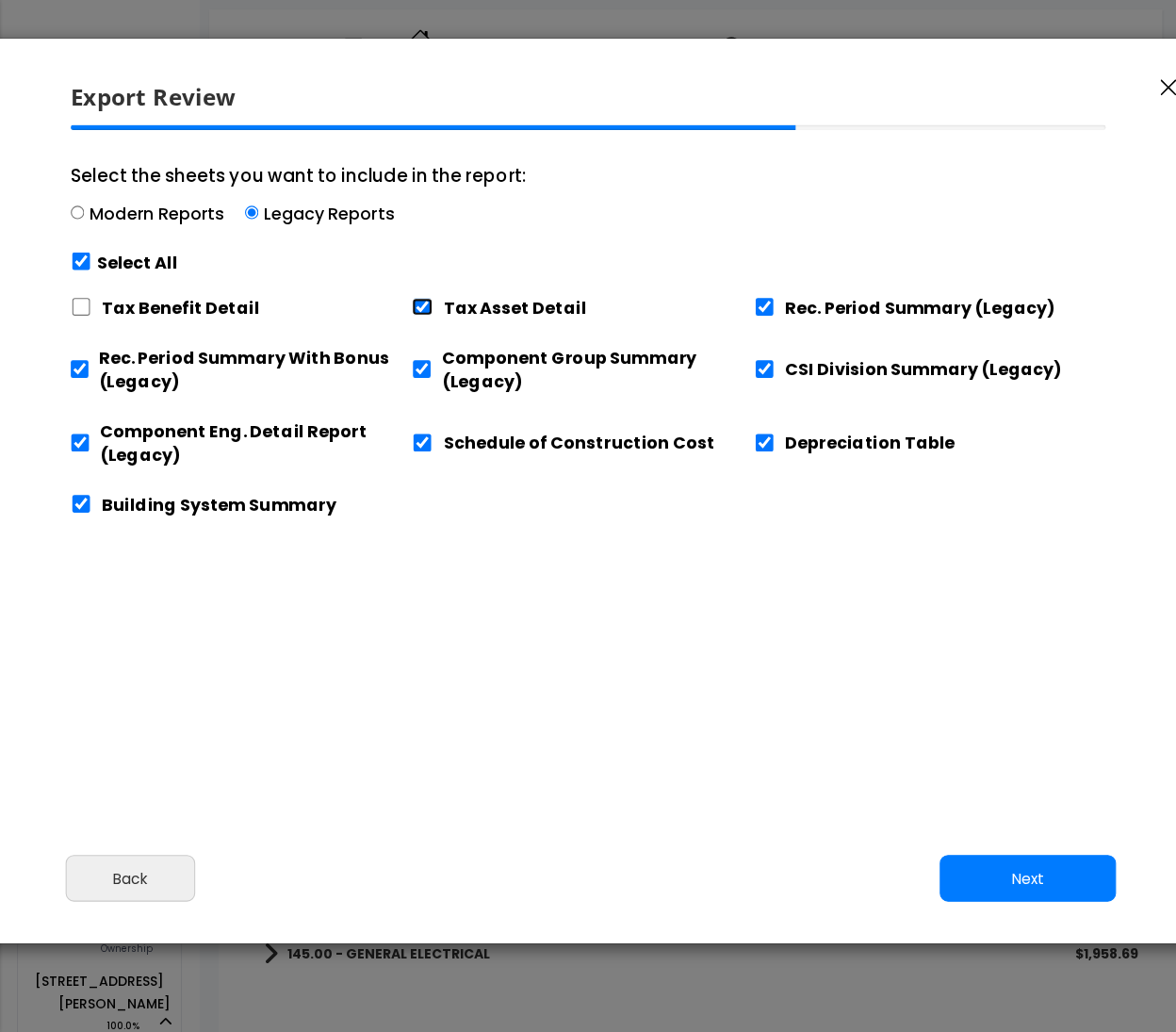
checkbox input "false"
click at [771, 437] on input "Depreciation Table" at bounding box center [764, 442] width 21 height 18
checkbox input "false"
click at [418, 436] on input "Schedule of Construction Cost" at bounding box center [422, 442] width 21 height 18
checkbox input "false"
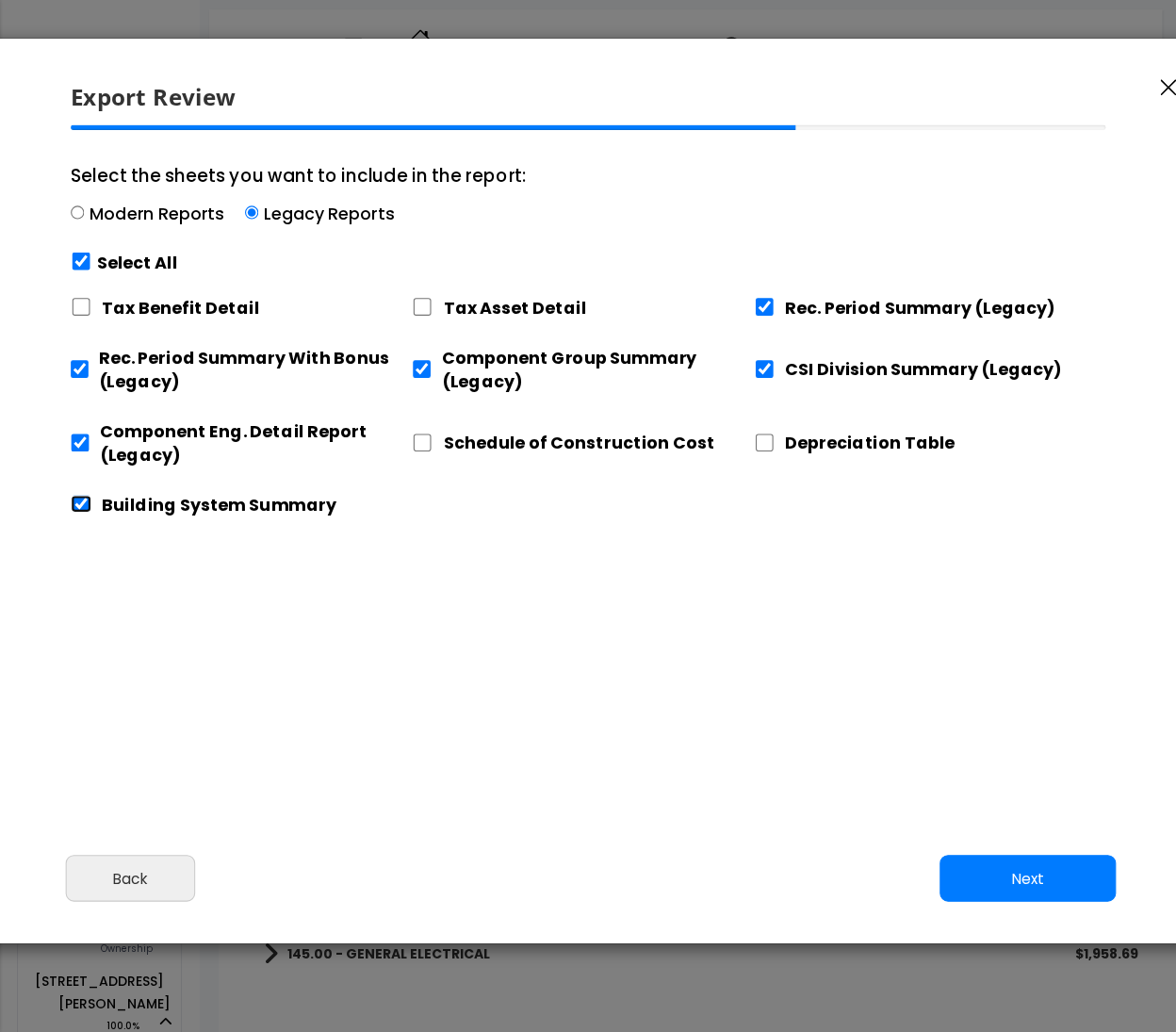
click at [79, 500] on input "Building System Summary" at bounding box center [80, 504] width 21 height 18
checkbox input "false"
click at [1002, 884] on button "Next" at bounding box center [1028, 879] width 176 height 47
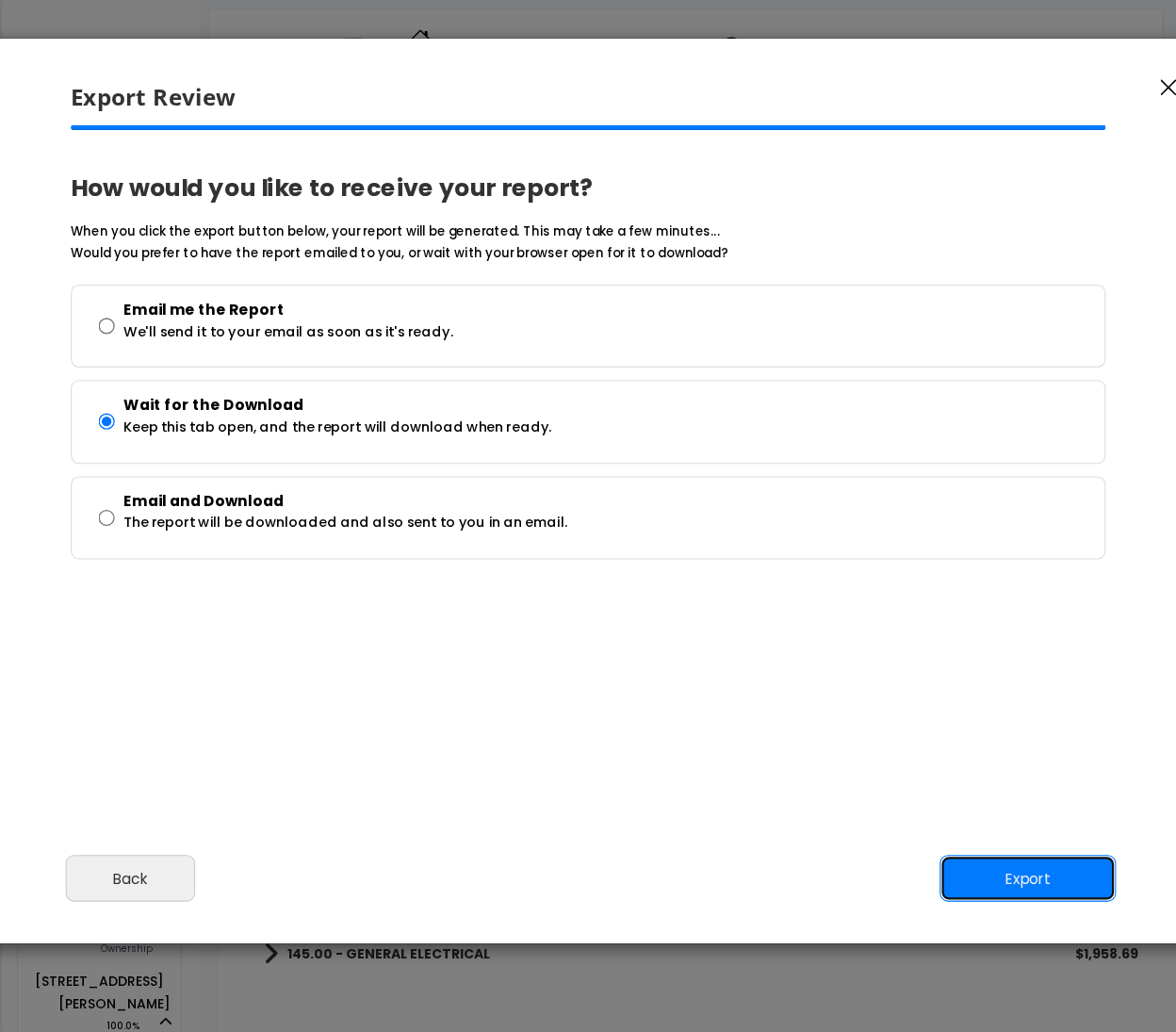
click at [1002, 884] on button "Export" at bounding box center [1028, 879] width 176 height 47
